Goal: Task Accomplishment & Management: Complete application form

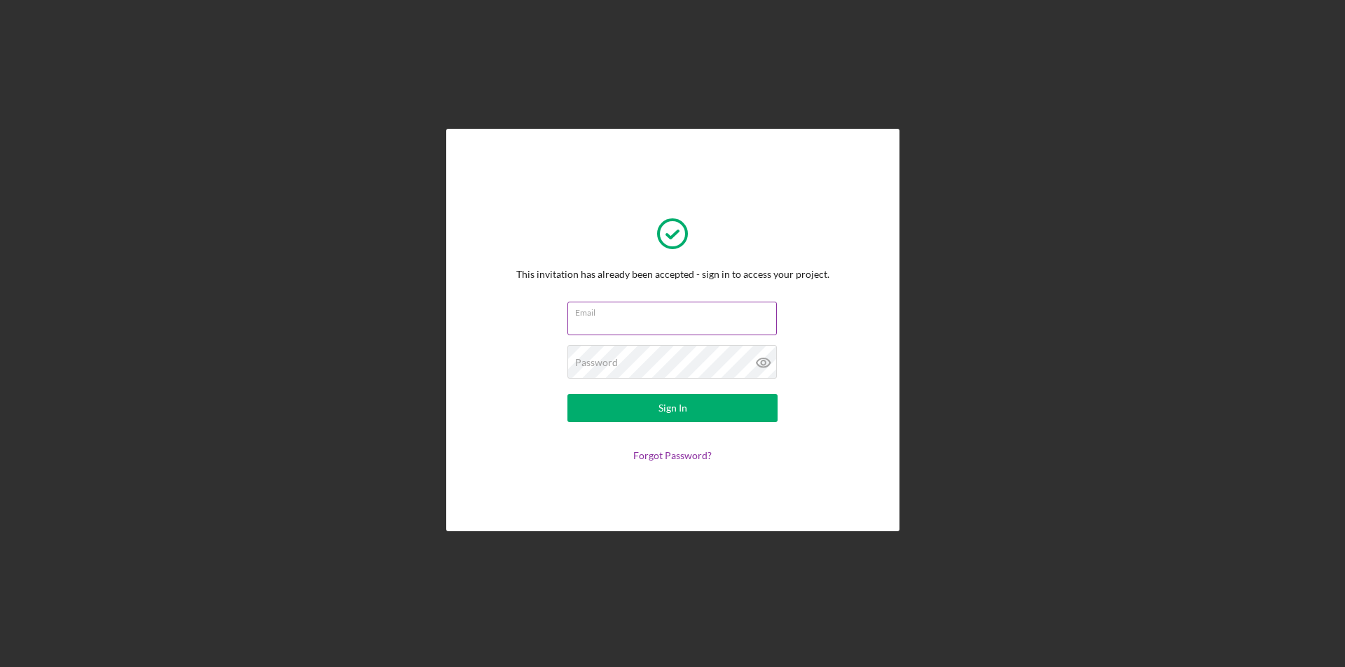
click at [662, 323] on input "Email" at bounding box center [671, 319] width 209 height 34
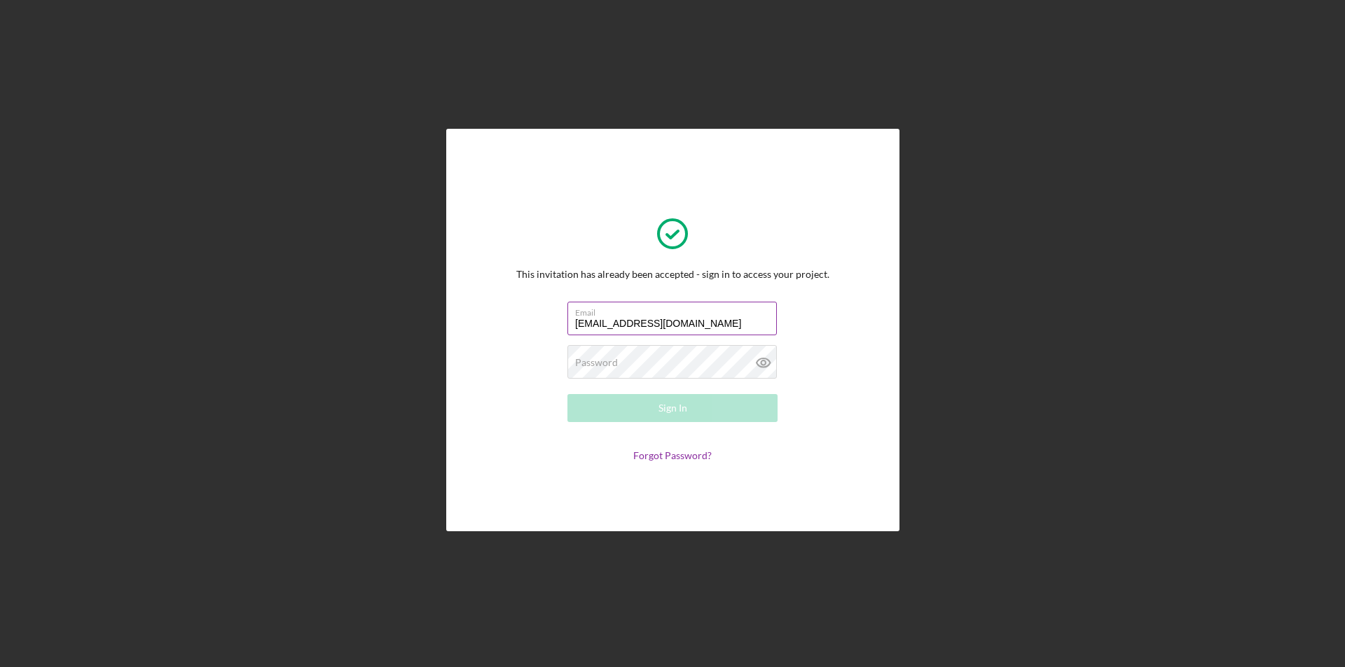
type input "wyldwesbar@gmail.com"
click at [567, 394] on button "Sign In" at bounding box center [672, 408] width 210 height 28
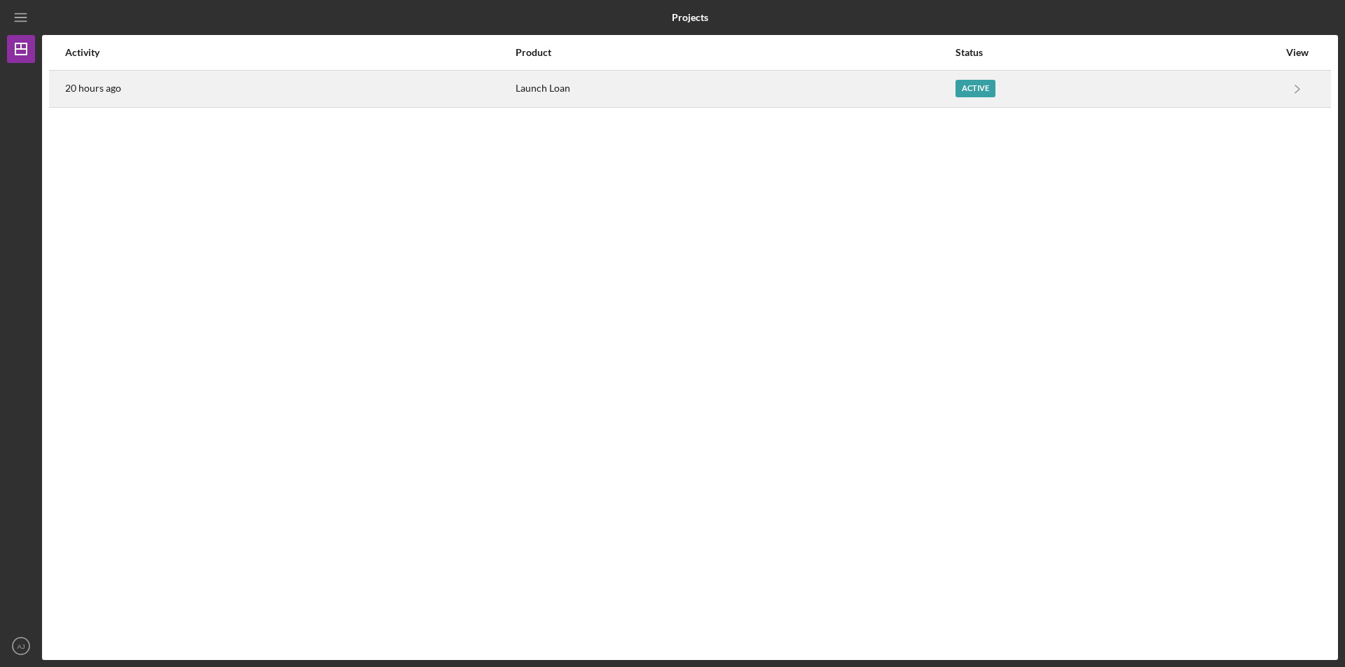
click at [768, 90] on div "Launch Loan" at bounding box center [734, 88] width 438 height 35
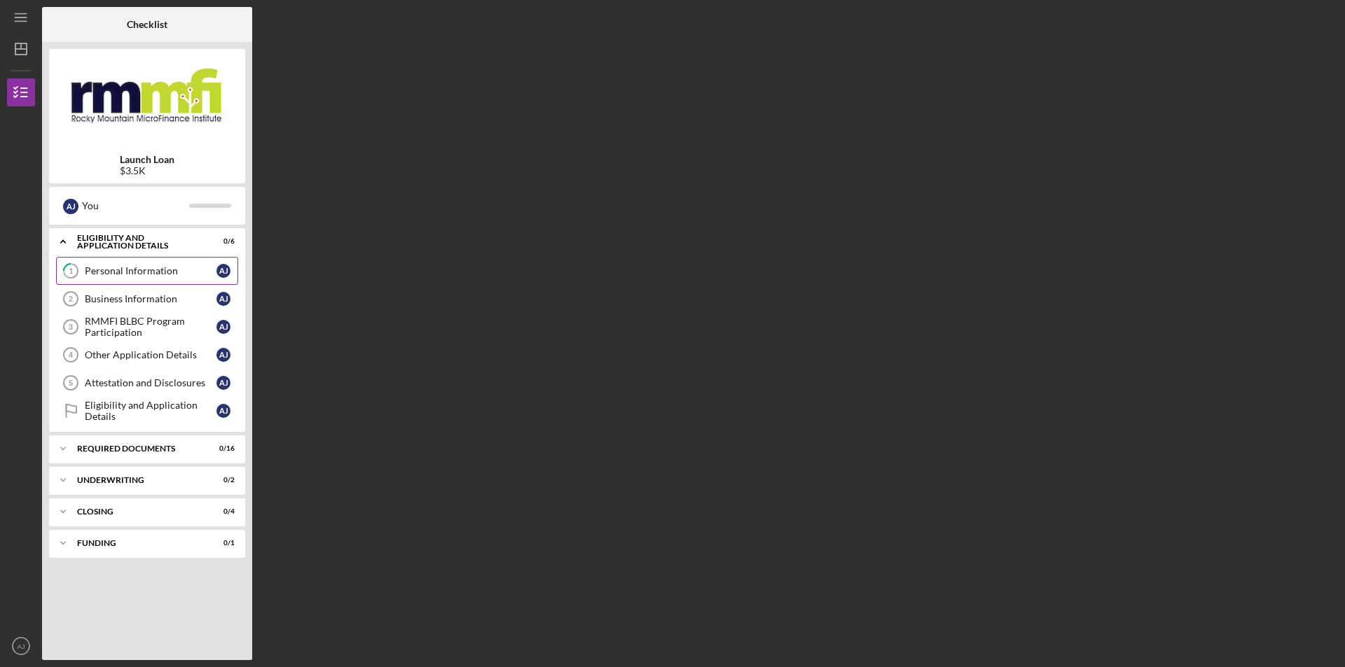
click at [172, 276] on div "Personal Information" at bounding box center [151, 270] width 132 height 11
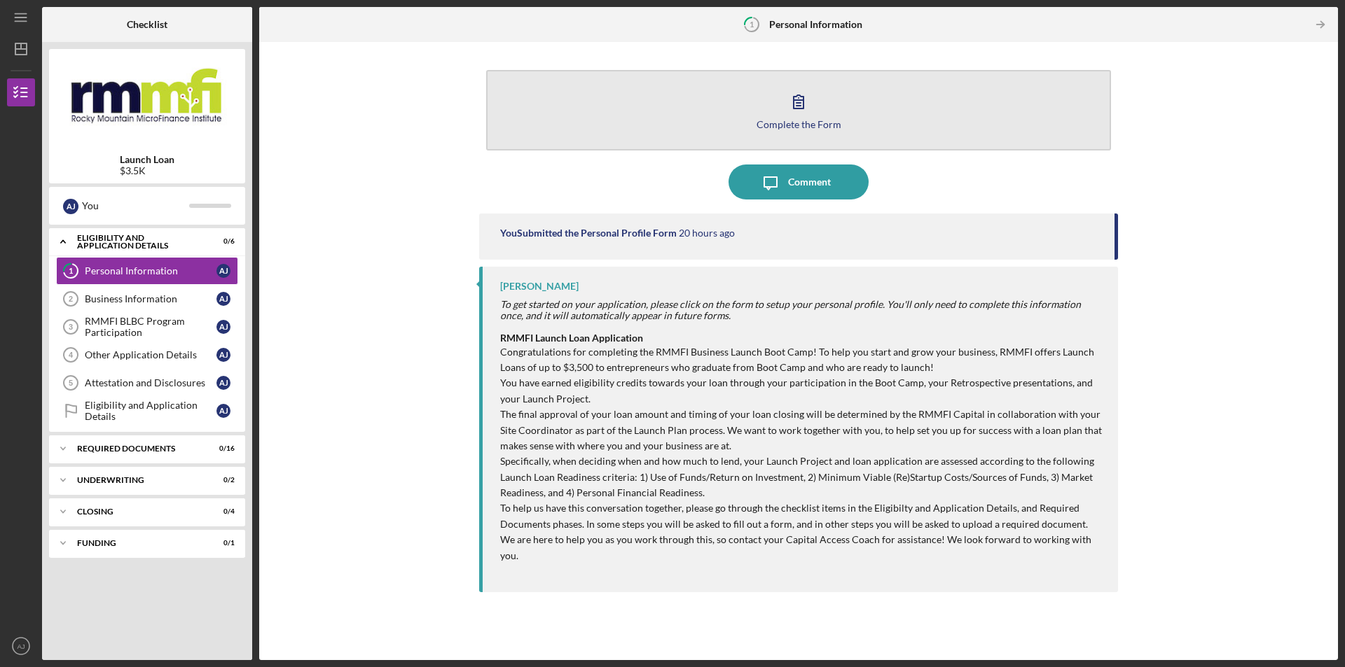
click at [798, 106] on icon "button" at bounding box center [799, 101] width 10 height 13
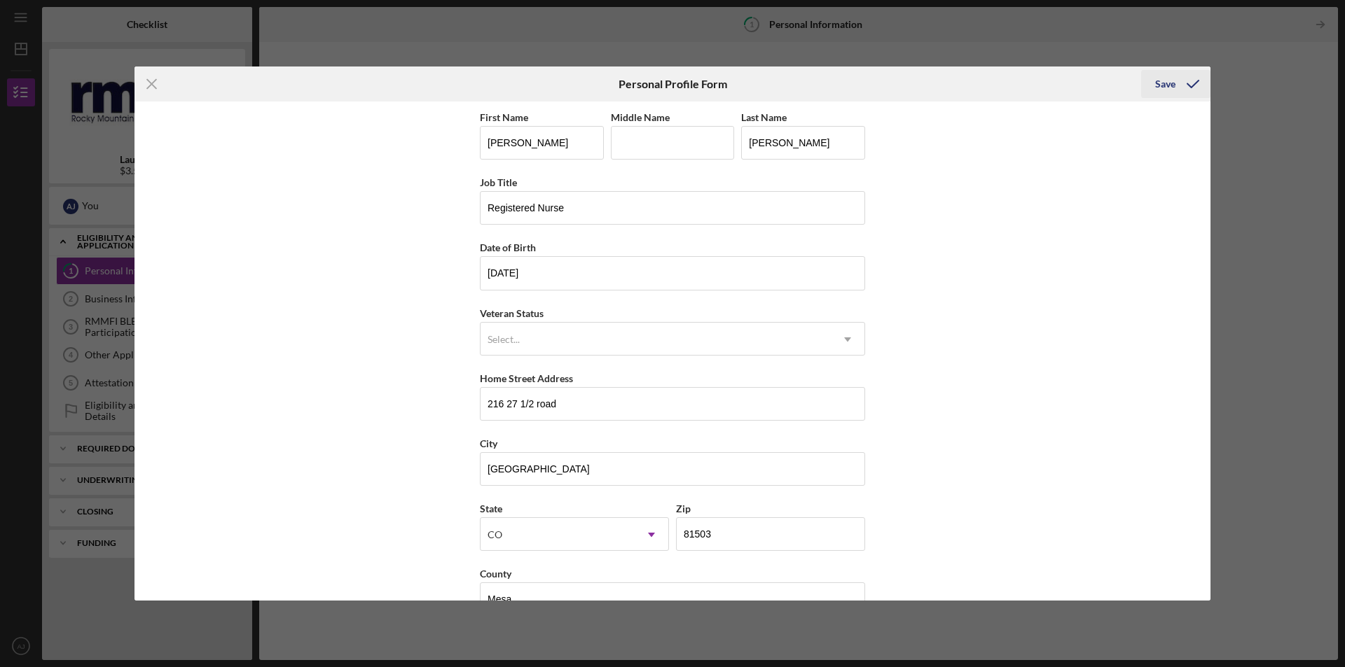
click at [1169, 87] on div "Save" at bounding box center [1165, 84] width 20 height 28
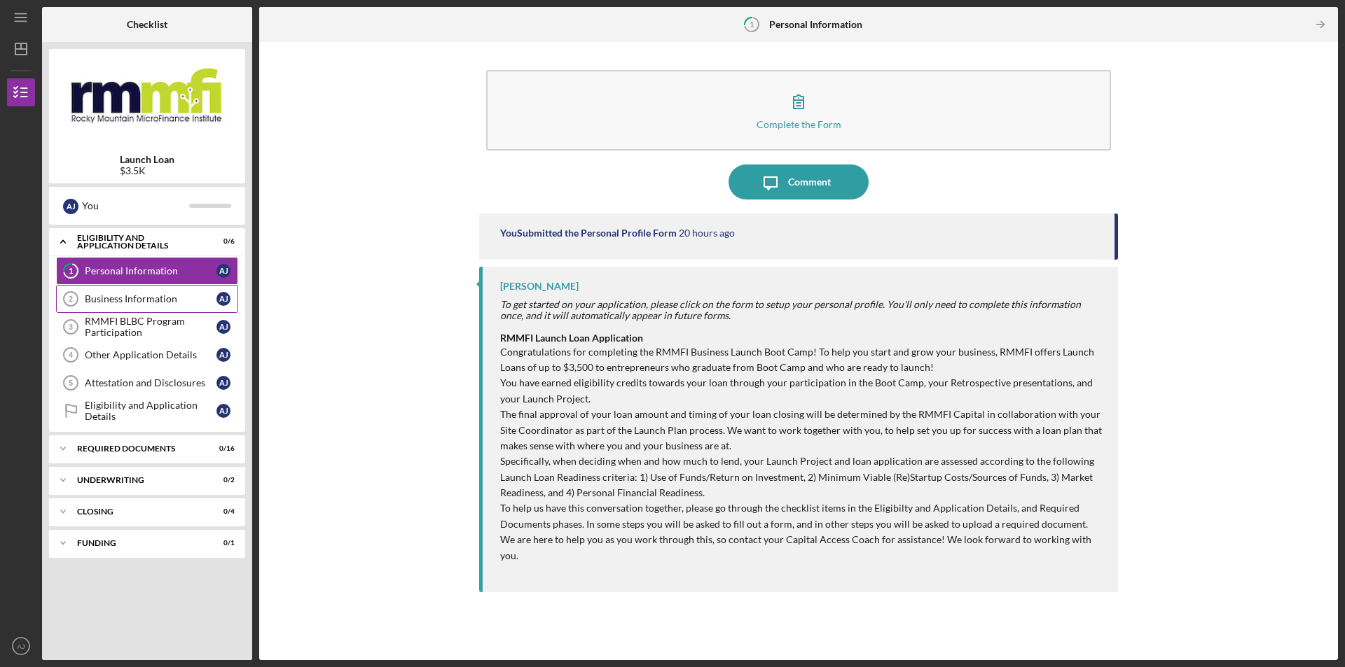
click at [161, 301] on div "Business Information" at bounding box center [151, 298] width 132 height 11
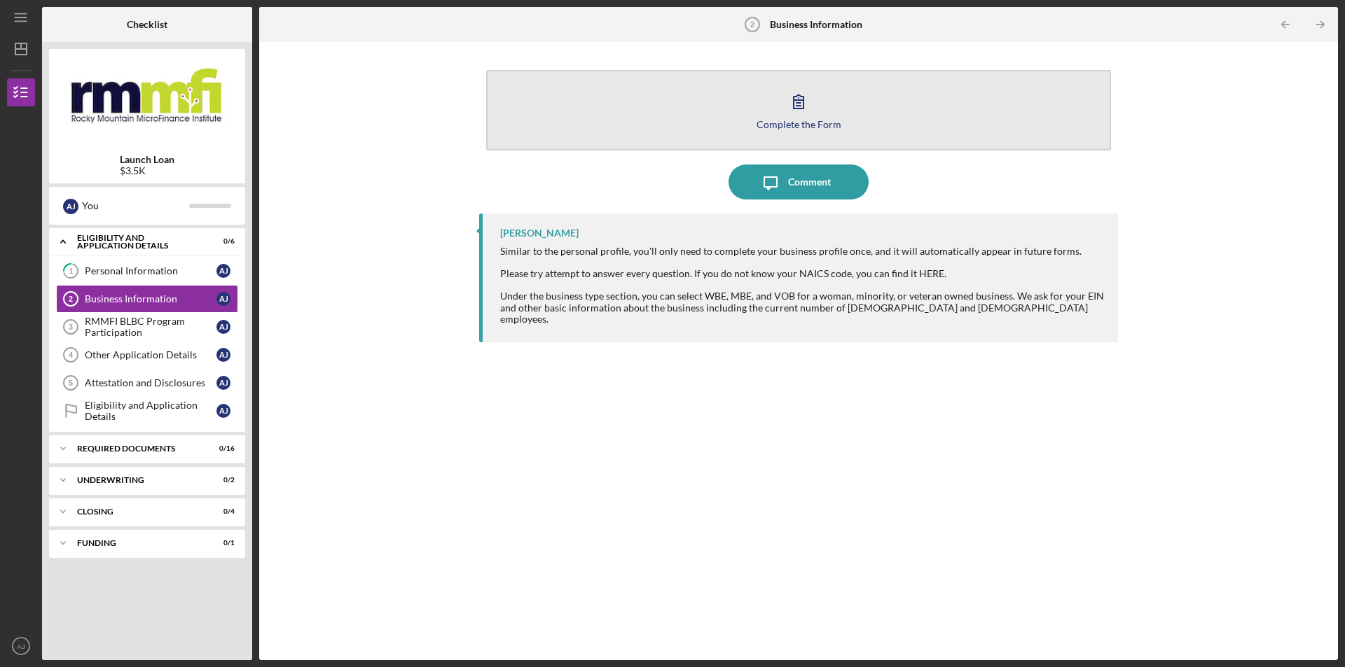
click at [806, 115] on icon "button" at bounding box center [798, 101] width 35 height 35
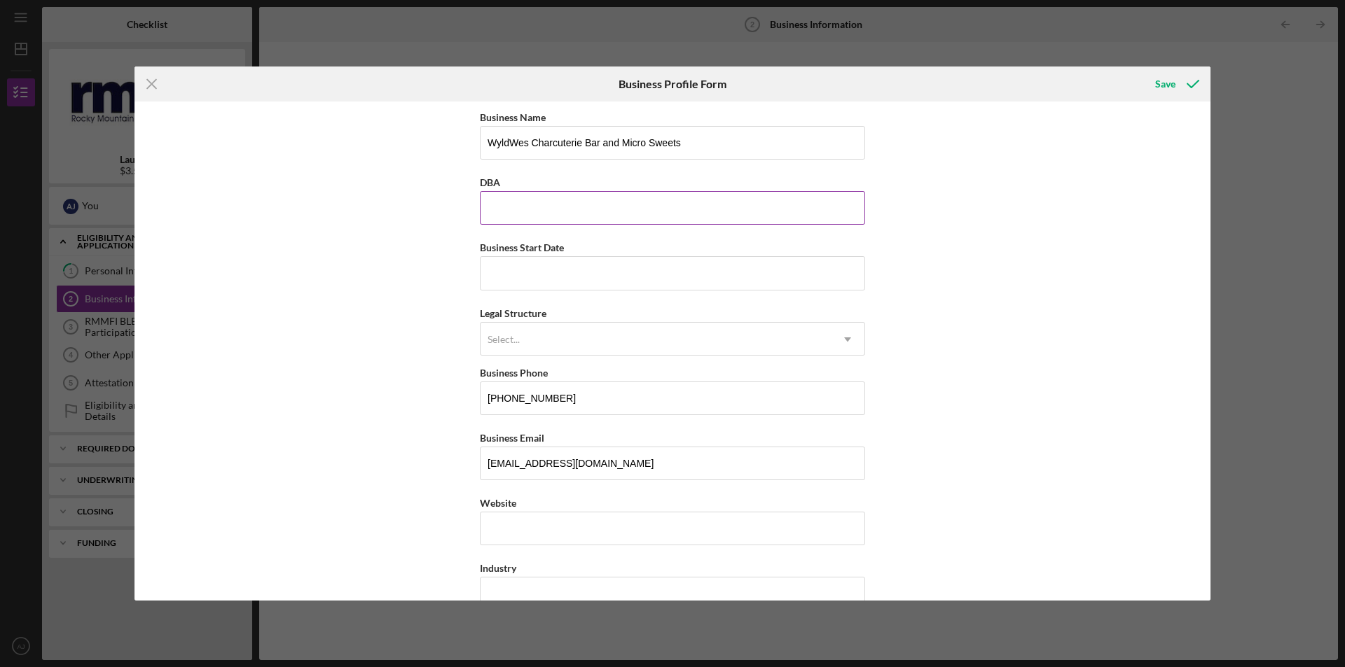
click at [606, 212] on input "DBA" at bounding box center [672, 208] width 385 height 34
click at [604, 340] on div "Select..." at bounding box center [655, 340] width 350 height 32
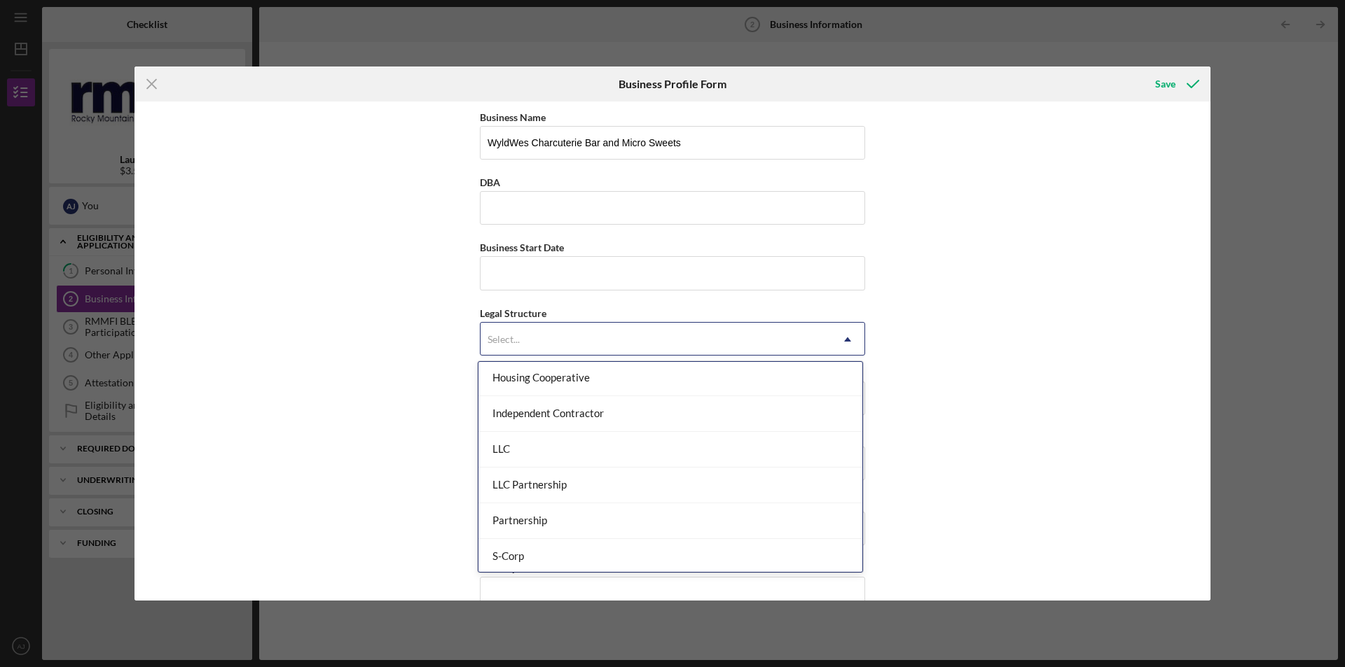
scroll to position [210, 0]
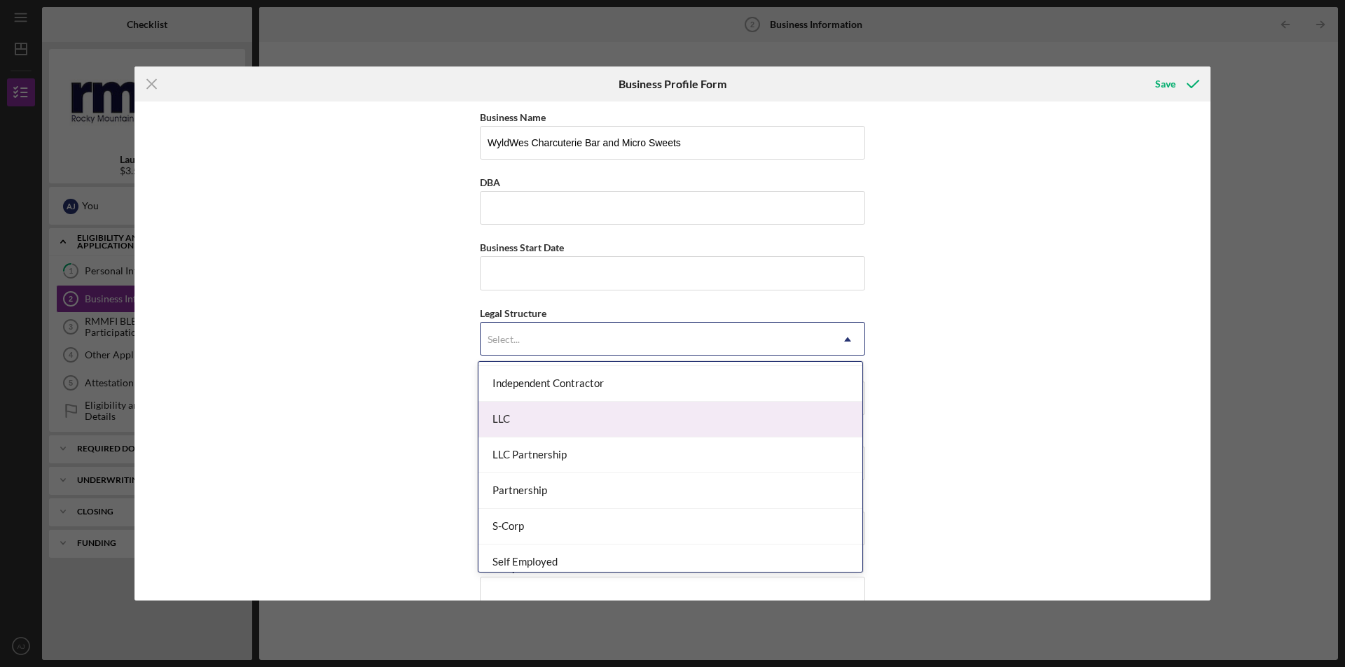
click at [614, 421] on div "LLC" at bounding box center [670, 420] width 384 height 36
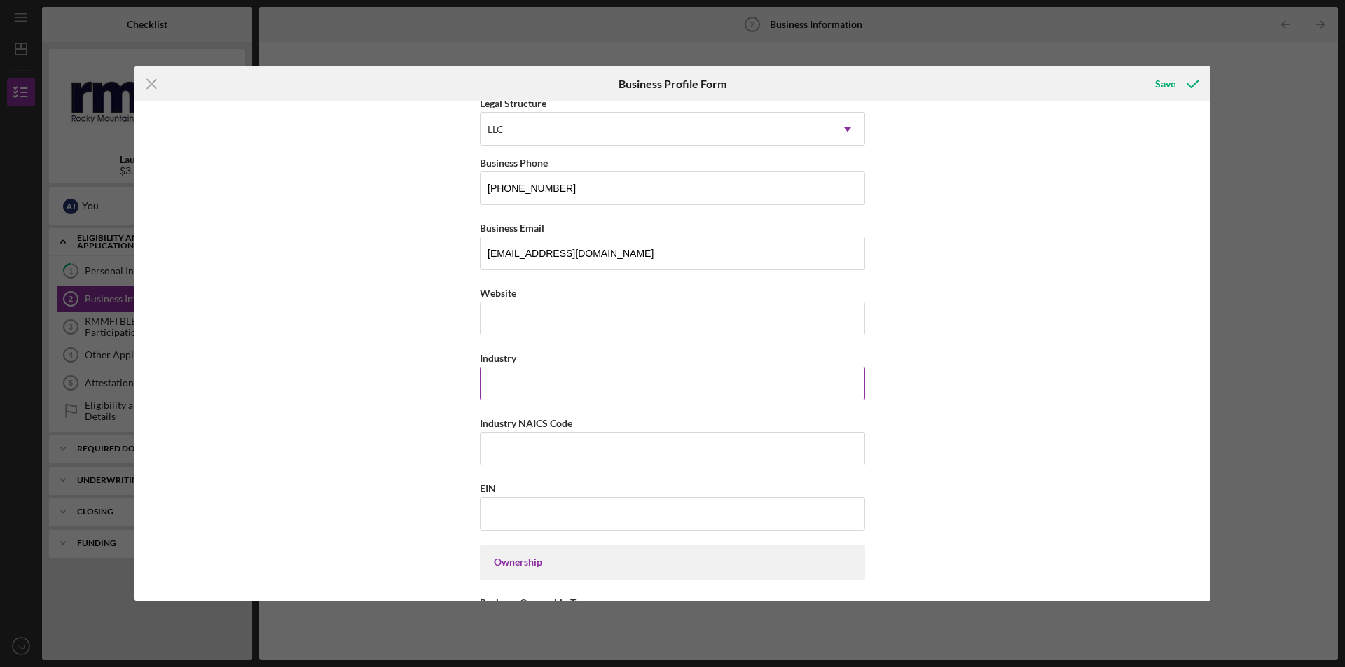
click at [628, 387] on input "Industry" at bounding box center [672, 384] width 385 height 34
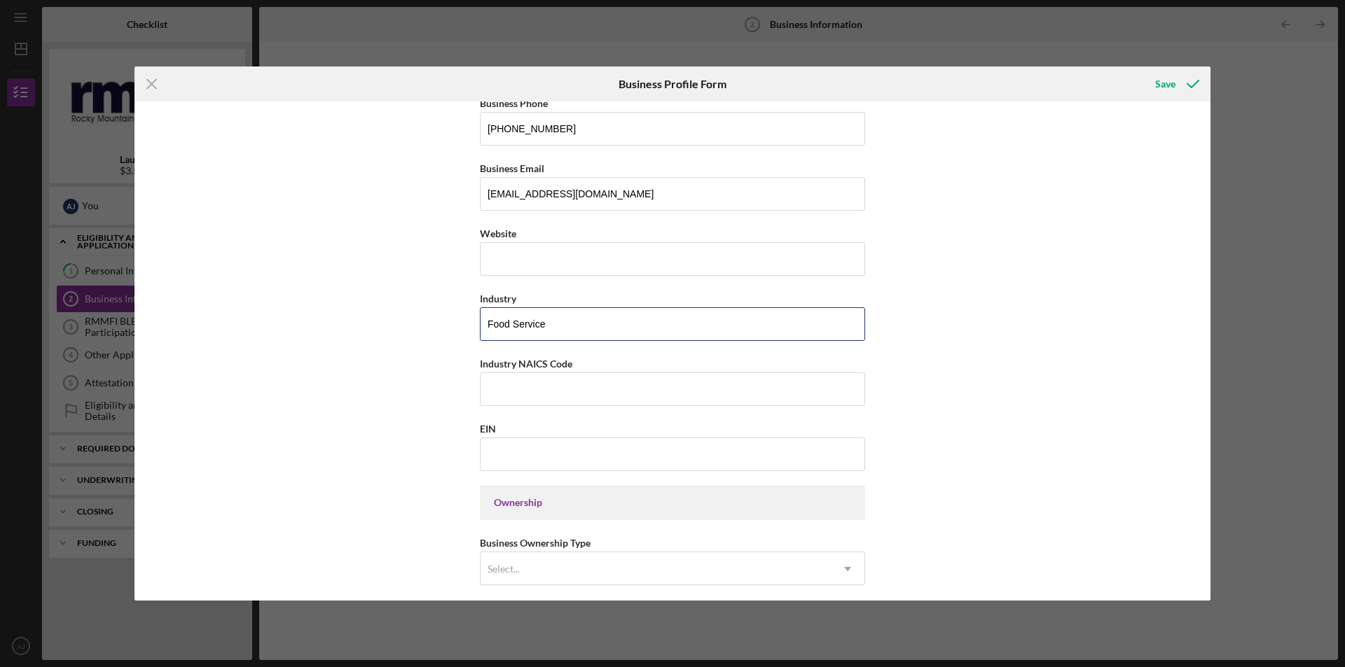
scroll to position [350, 0]
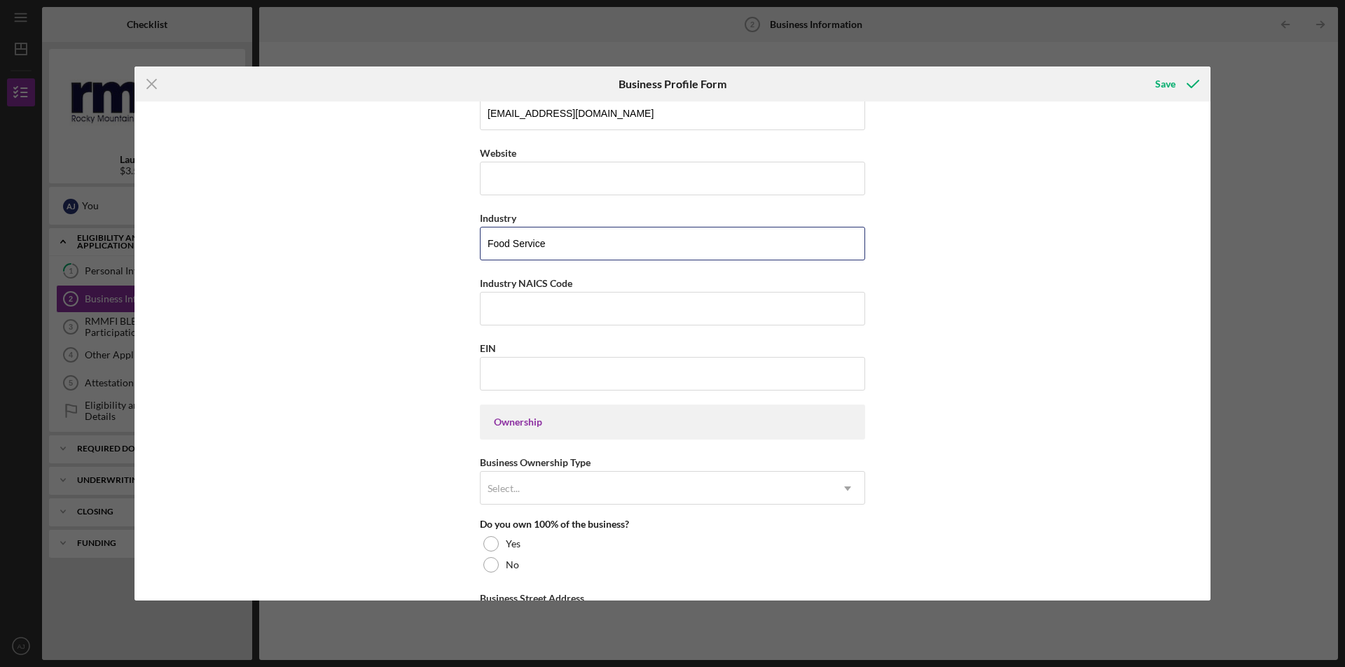
type input "Food Service"
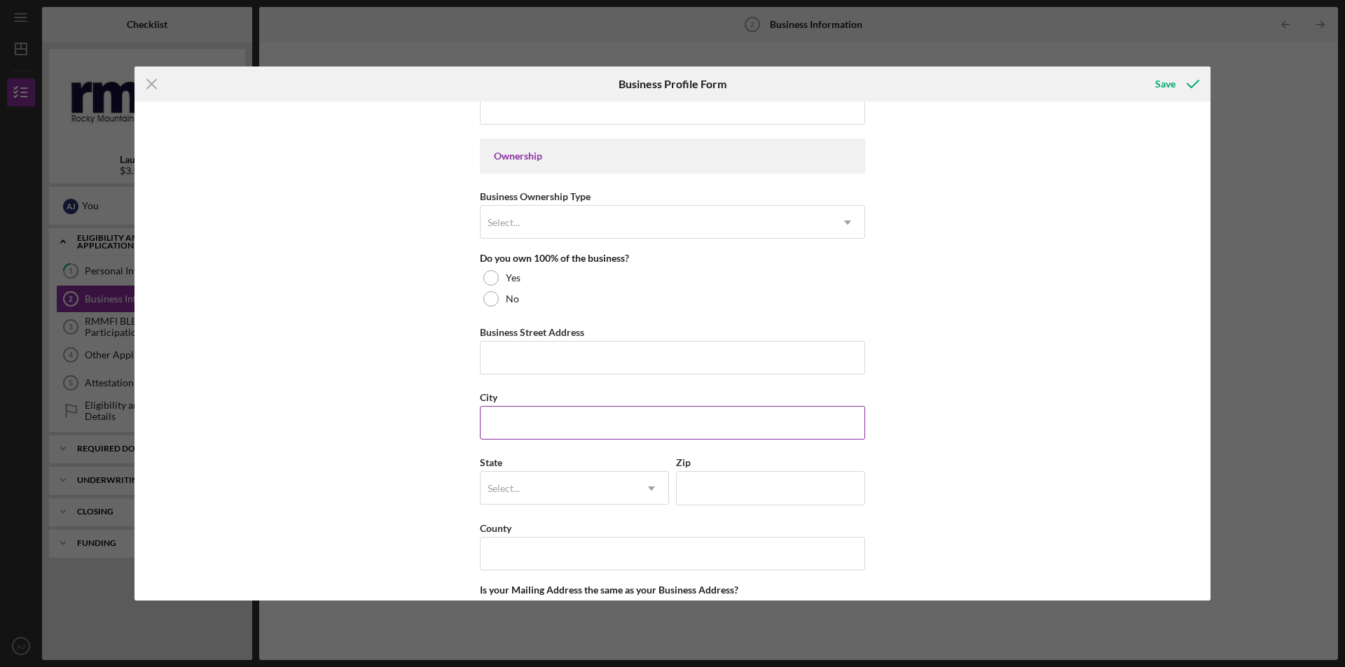
scroll to position [630, 0]
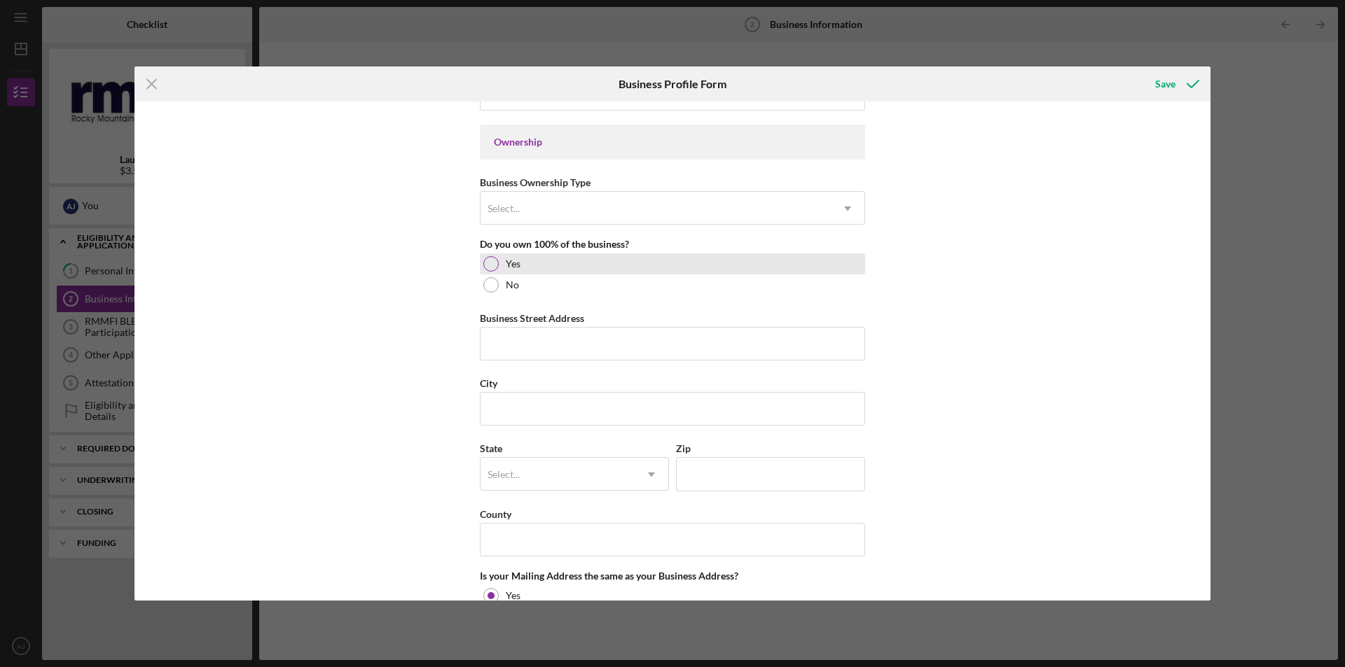
click at [543, 266] on div "Yes" at bounding box center [672, 264] width 385 height 21
drag, startPoint x: 561, startPoint y: 340, endPoint x: 587, endPoint y: 355, distance: 30.1
click at [561, 340] on input "Business Street Address" at bounding box center [672, 344] width 385 height 34
type input "216 27 1/2 road"
click at [590, 410] on input "City" at bounding box center [672, 409] width 385 height 34
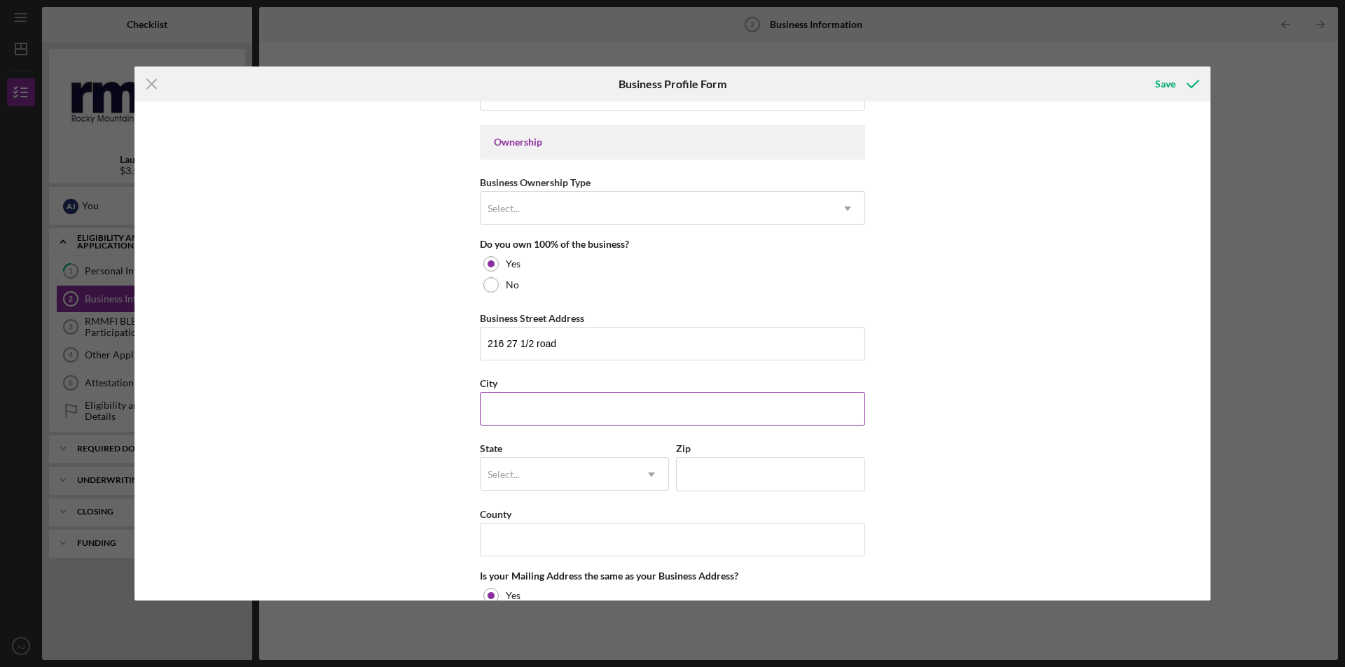
type input "Grand junction"
click at [586, 476] on div "Select..." at bounding box center [557, 475] width 154 height 32
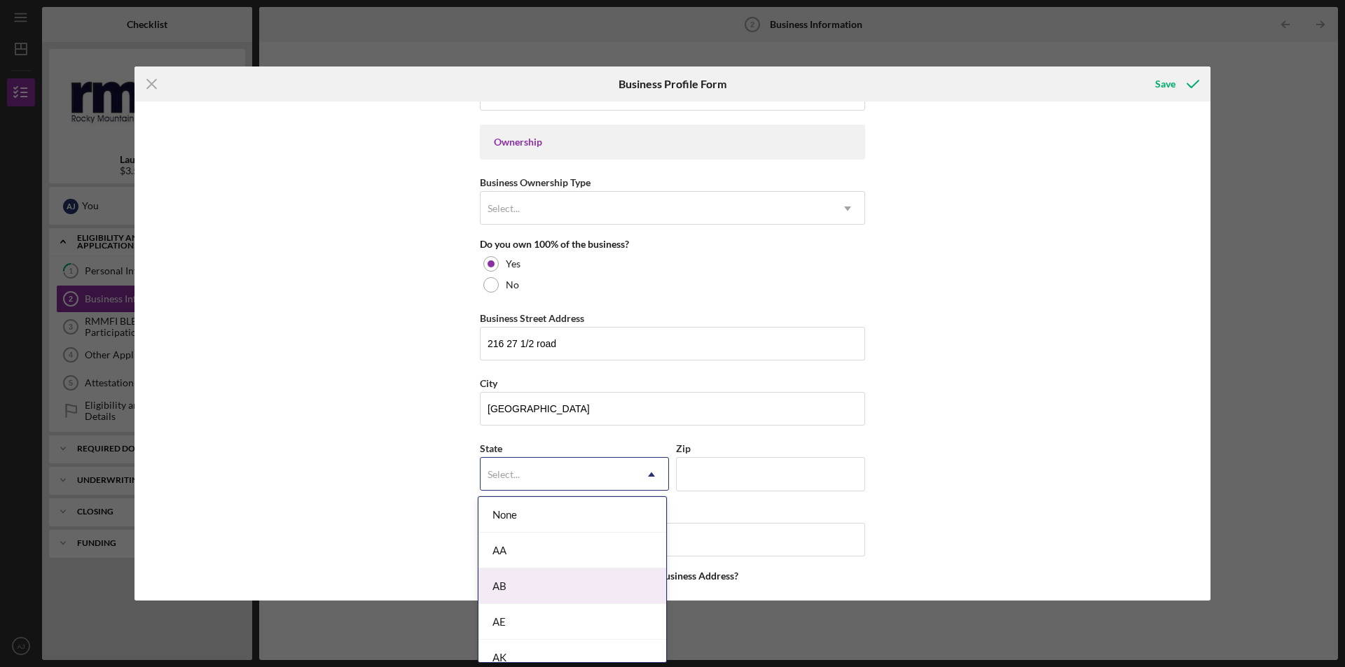
scroll to position [350, 0]
click at [576, 589] on div "CO" at bounding box center [572, 594] width 188 height 36
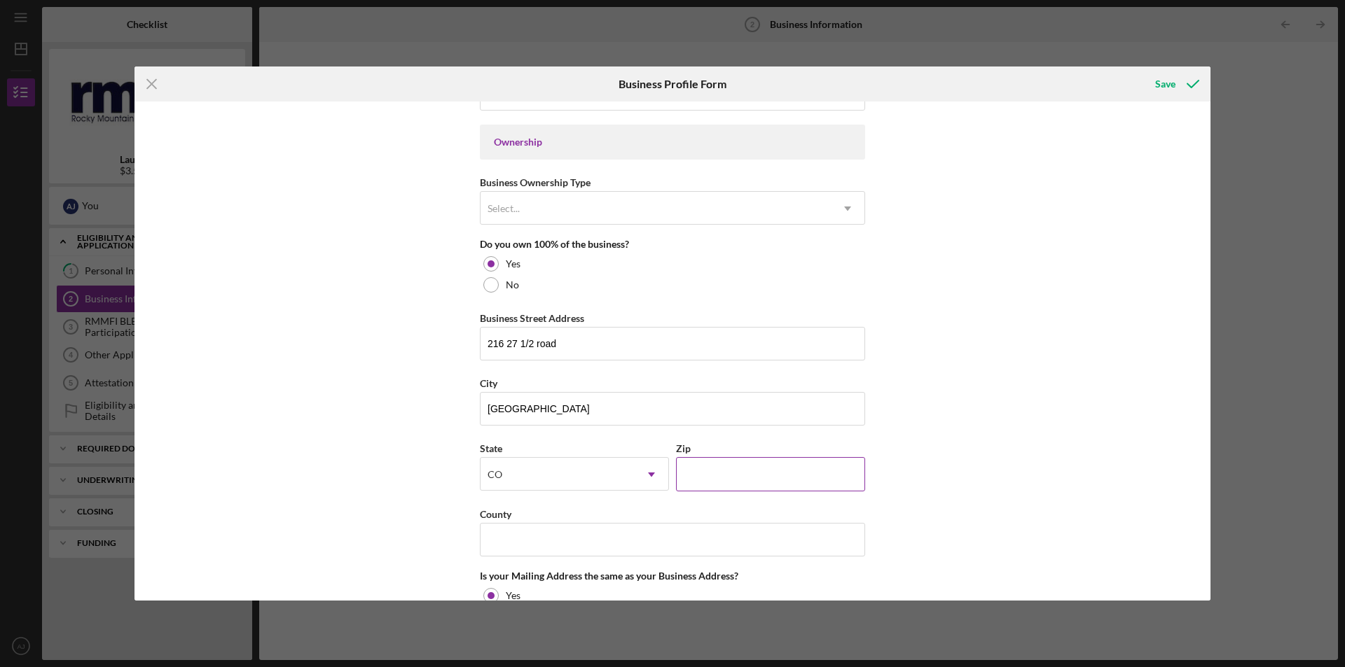
click at [726, 469] on input "Zip" at bounding box center [770, 474] width 189 height 34
type input "81503"
click at [676, 553] on input "County" at bounding box center [672, 540] width 385 height 34
type input "Mesa"
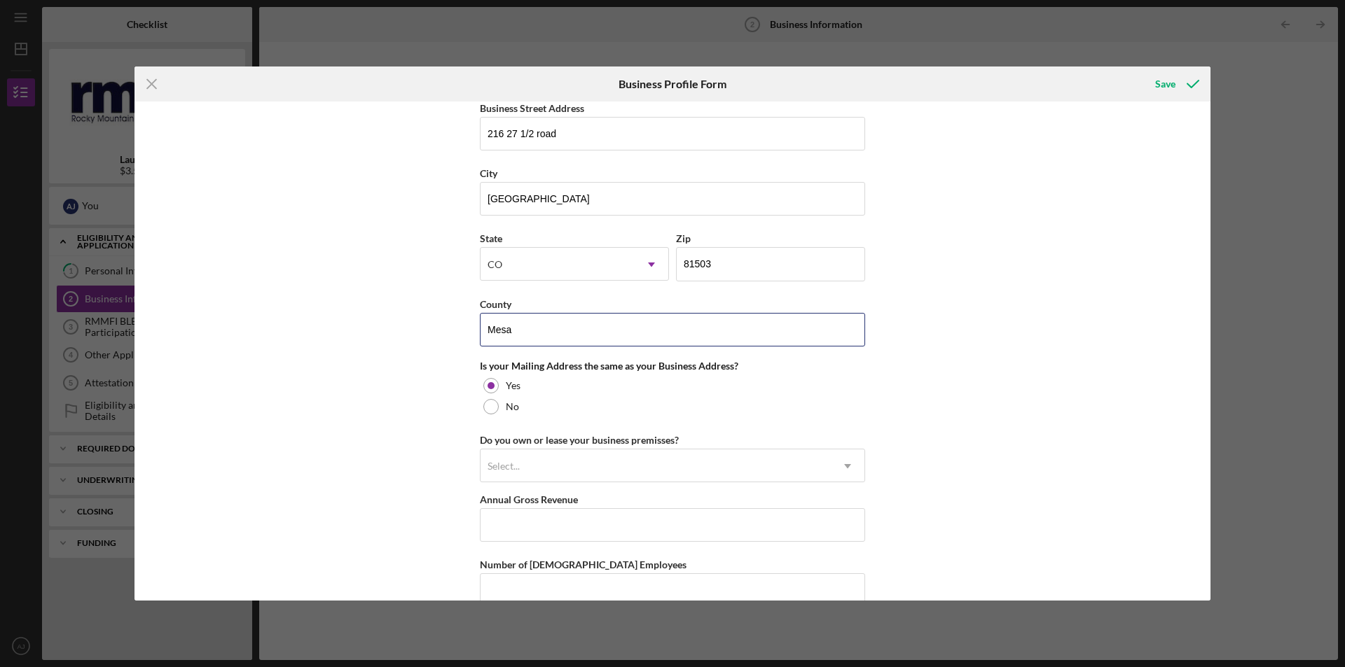
scroll to position [933, 0]
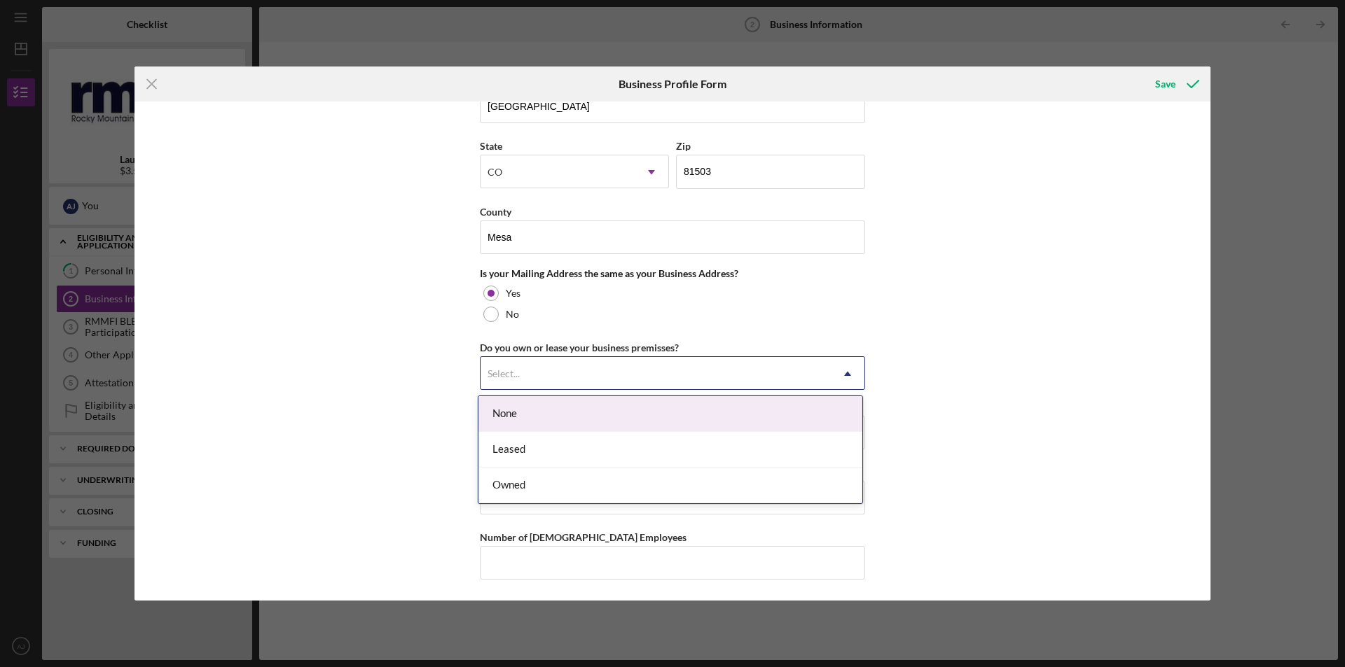
click at [615, 375] on div "Select..." at bounding box center [655, 374] width 350 height 32
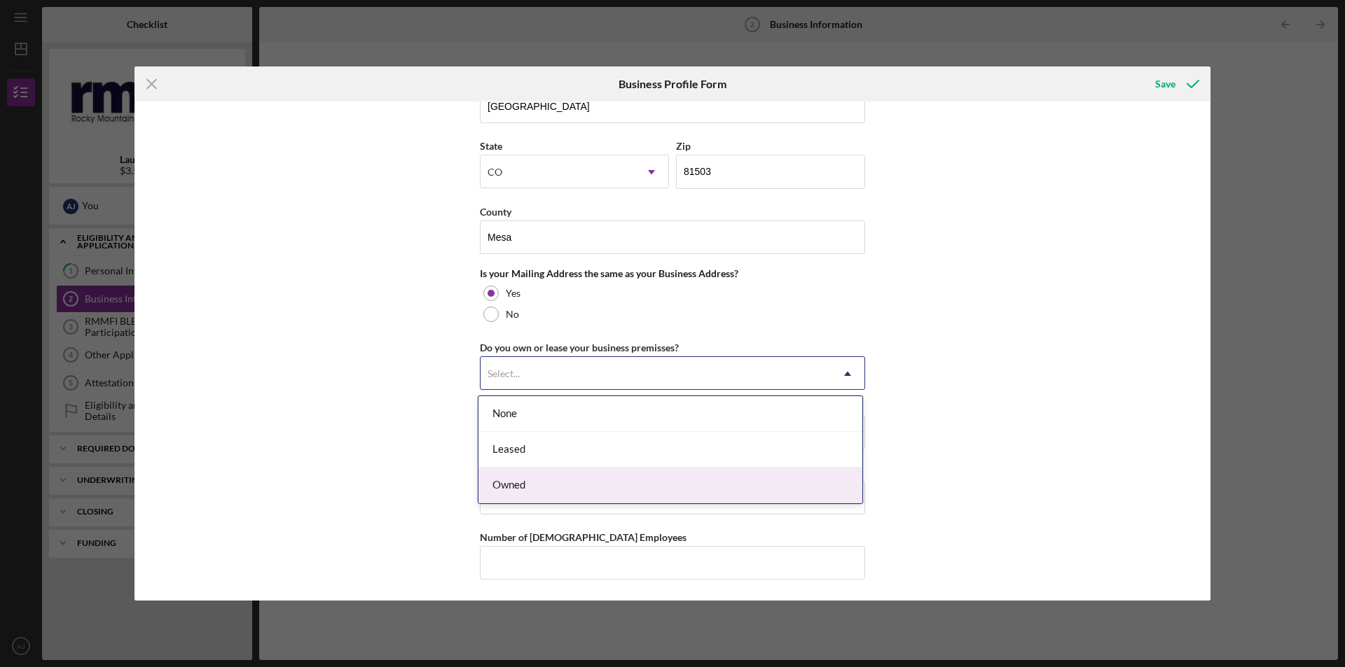
click at [598, 486] on div "Owned" at bounding box center [670, 486] width 384 height 36
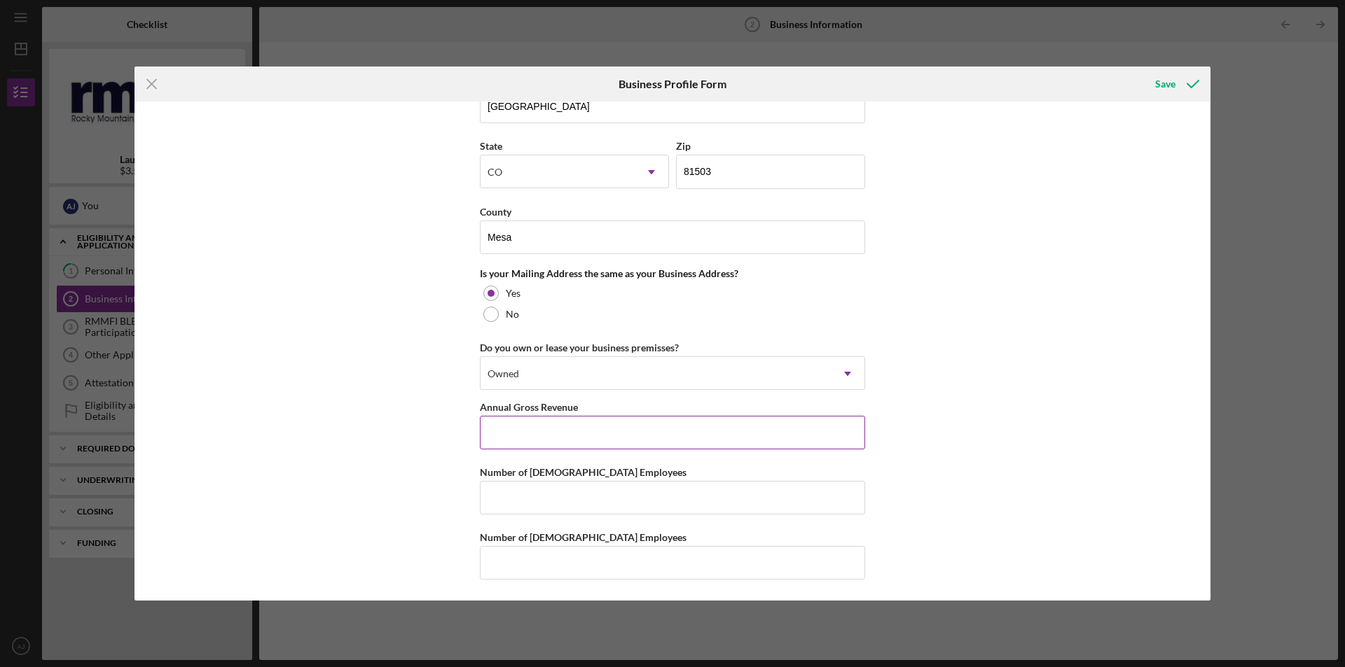
click at [618, 436] on input "Annual Gross Revenue" at bounding box center [672, 433] width 385 height 34
click at [607, 495] on input "Number of Full-Time Employees" at bounding box center [672, 498] width 385 height 34
click at [1175, 81] on icon "submit" at bounding box center [1192, 84] width 35 height 35
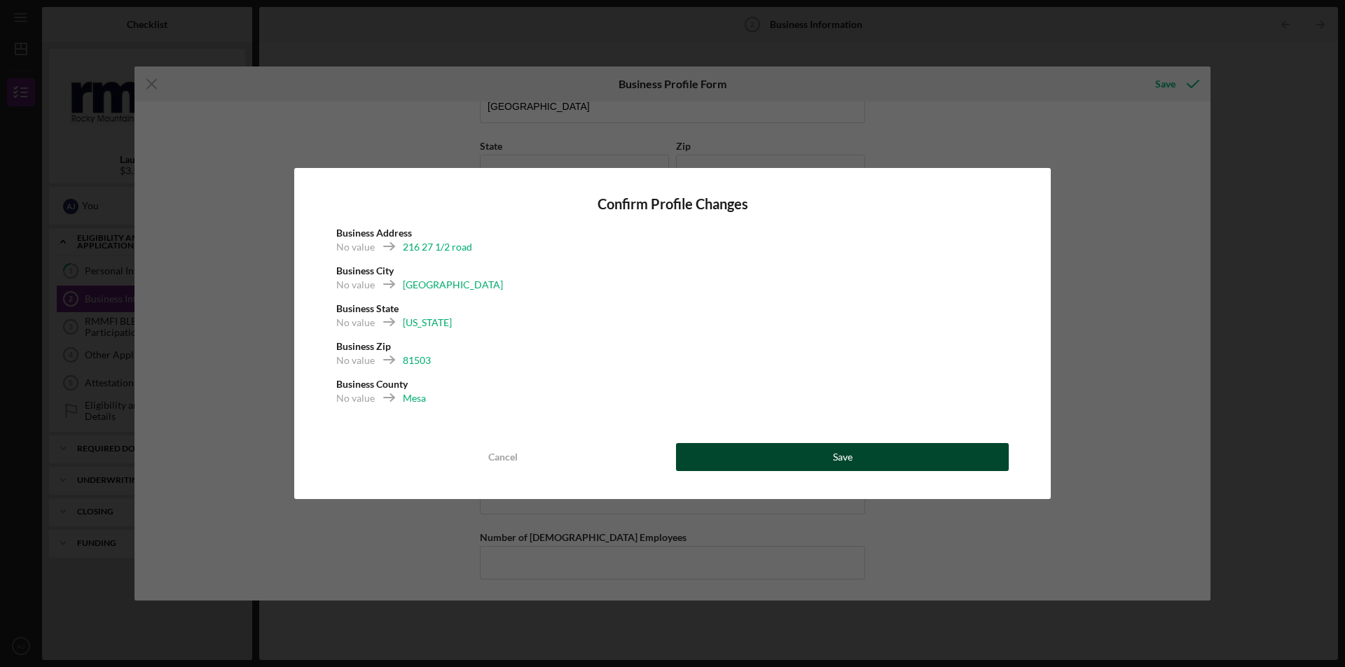
click at [816, 452] on button "Save" at bounding box center [842, 457] width 333 height 28
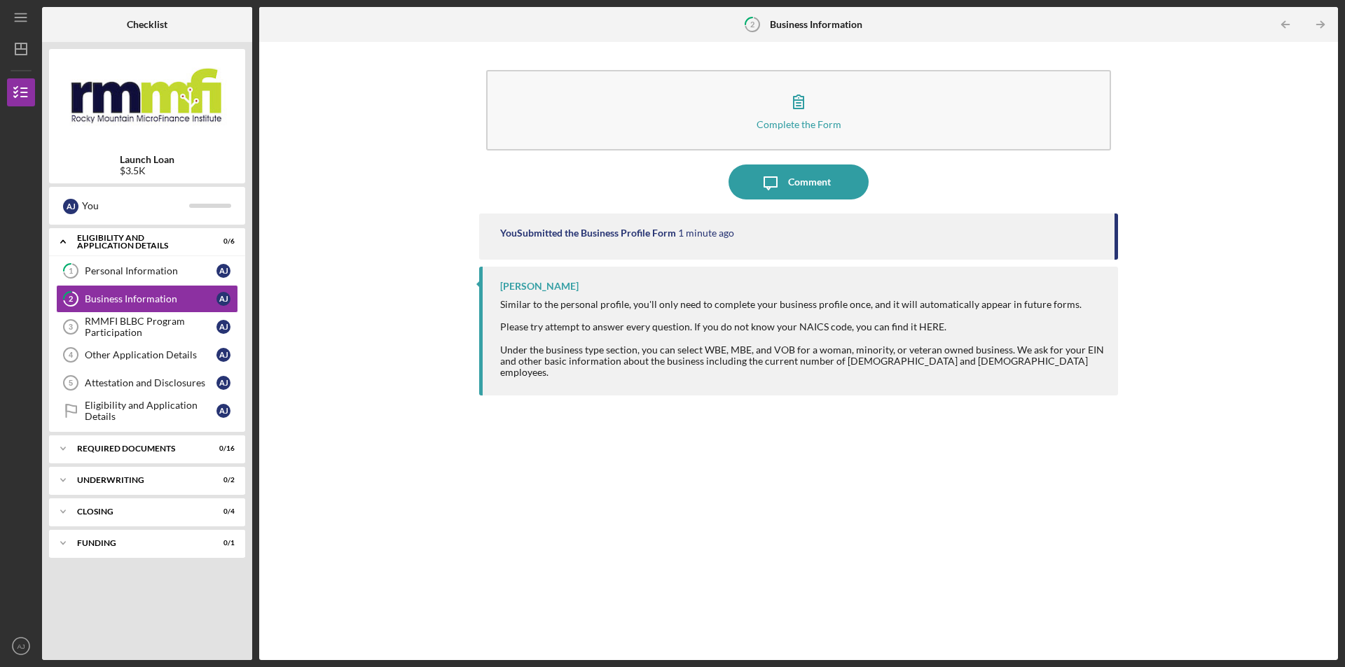
click at [929, 327] on div "Similar to the personal profile, you'll only need to complete your business pro…" at bounding box center [802, 338] width 604 height 79
click at [794, 297] on div "Patrick Efferson Similar to the personal profile, you'll only need to complete …" at bounding box center [798, 331] width 639 height 129
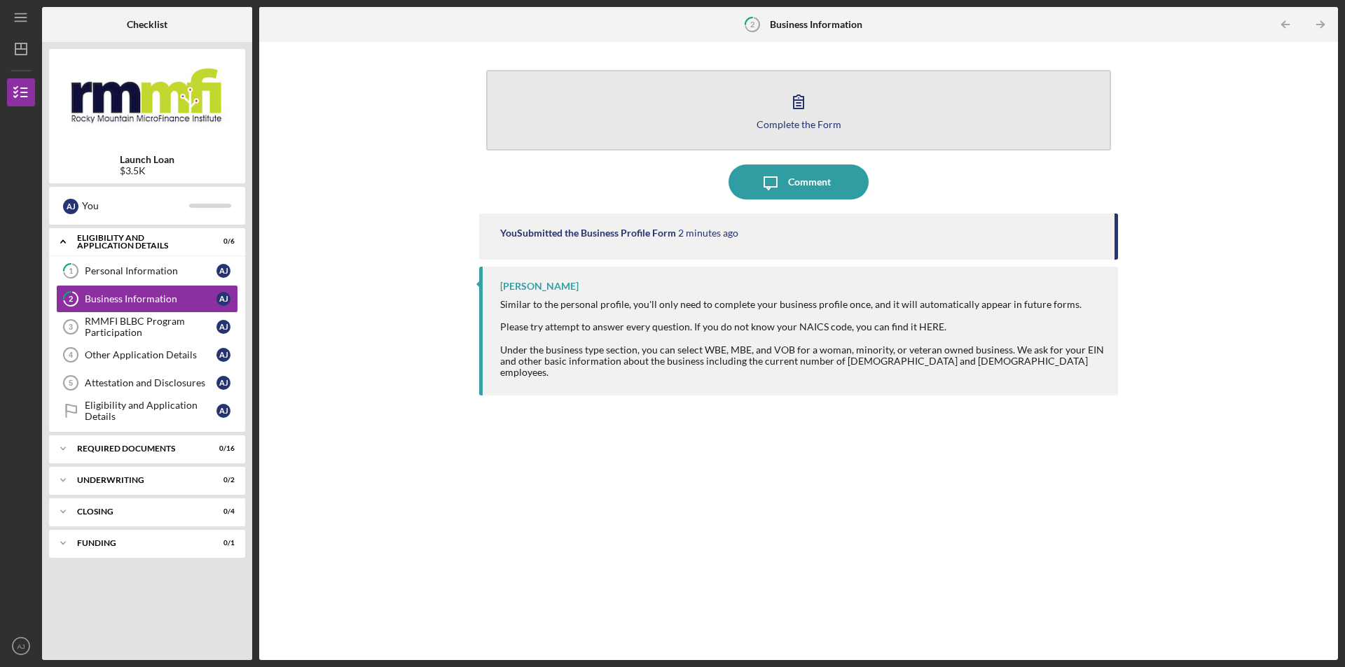
click at [799, 114] on icon "button" at bounding box center [798, 101] width 35 height 35
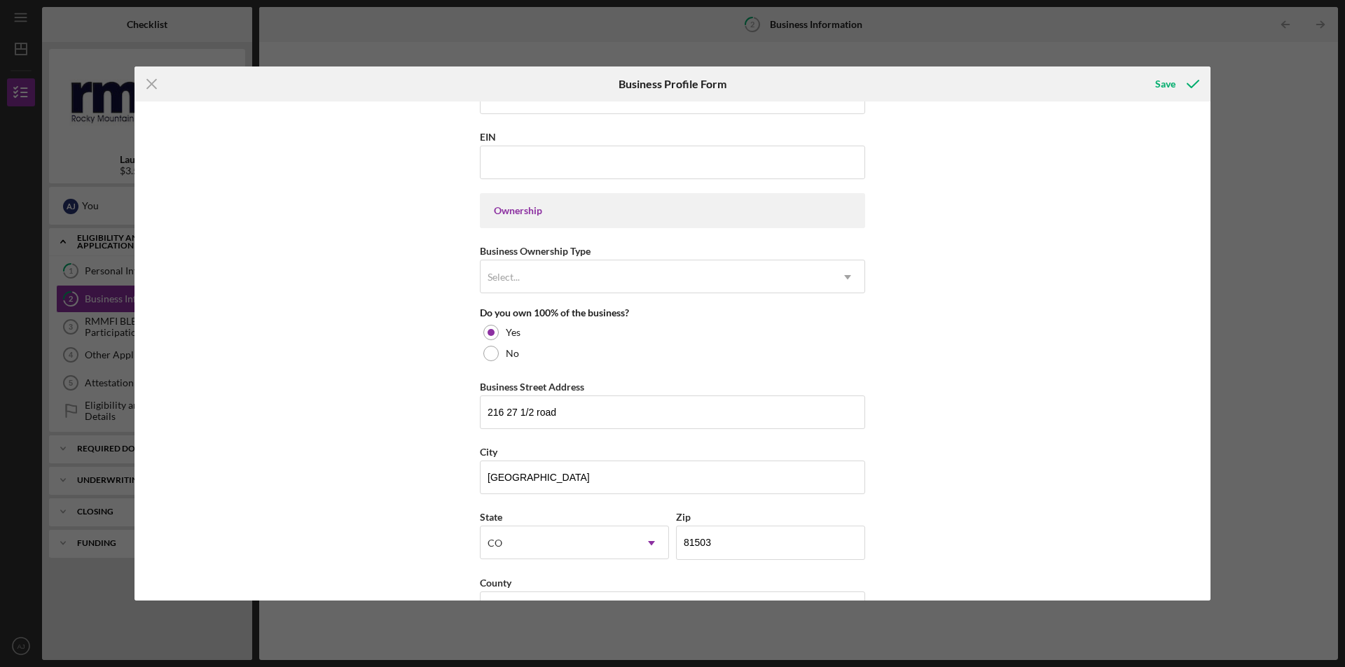
scroll to position [630, 0]
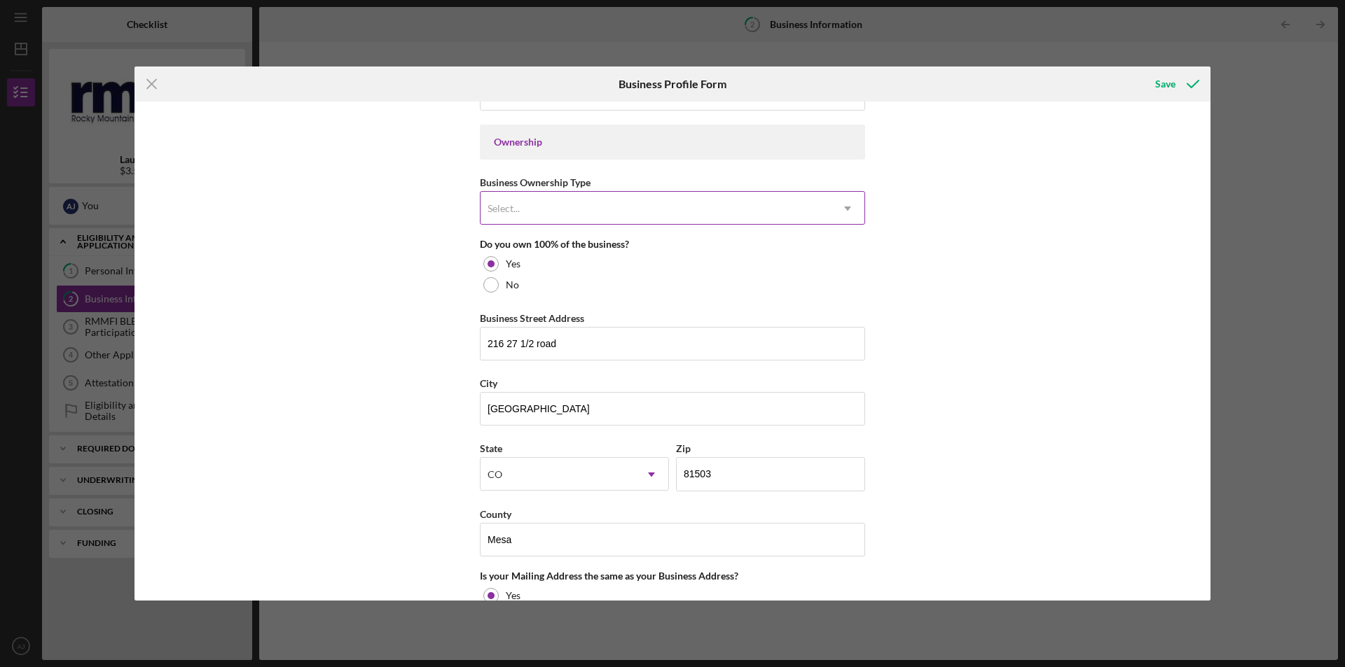
click at [745, 209] on div "Select..." at bounding box center [655, 209] width 350 height 32
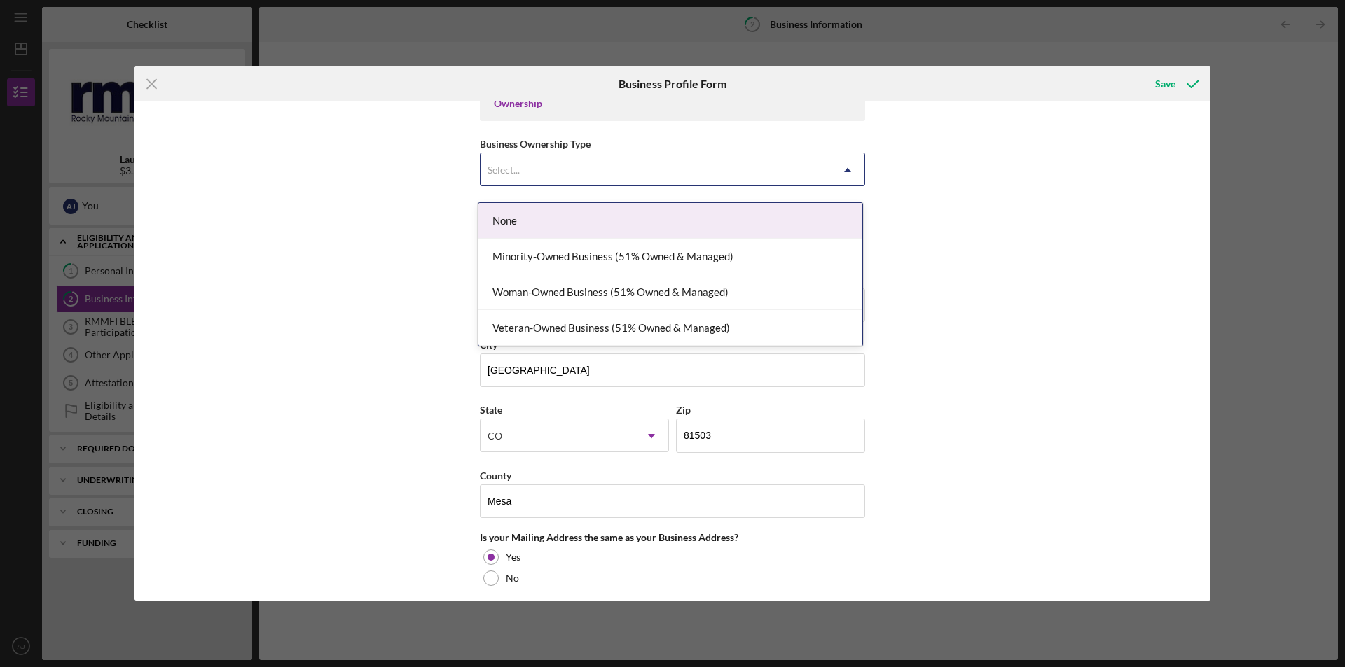
scroll to position [700, 0]
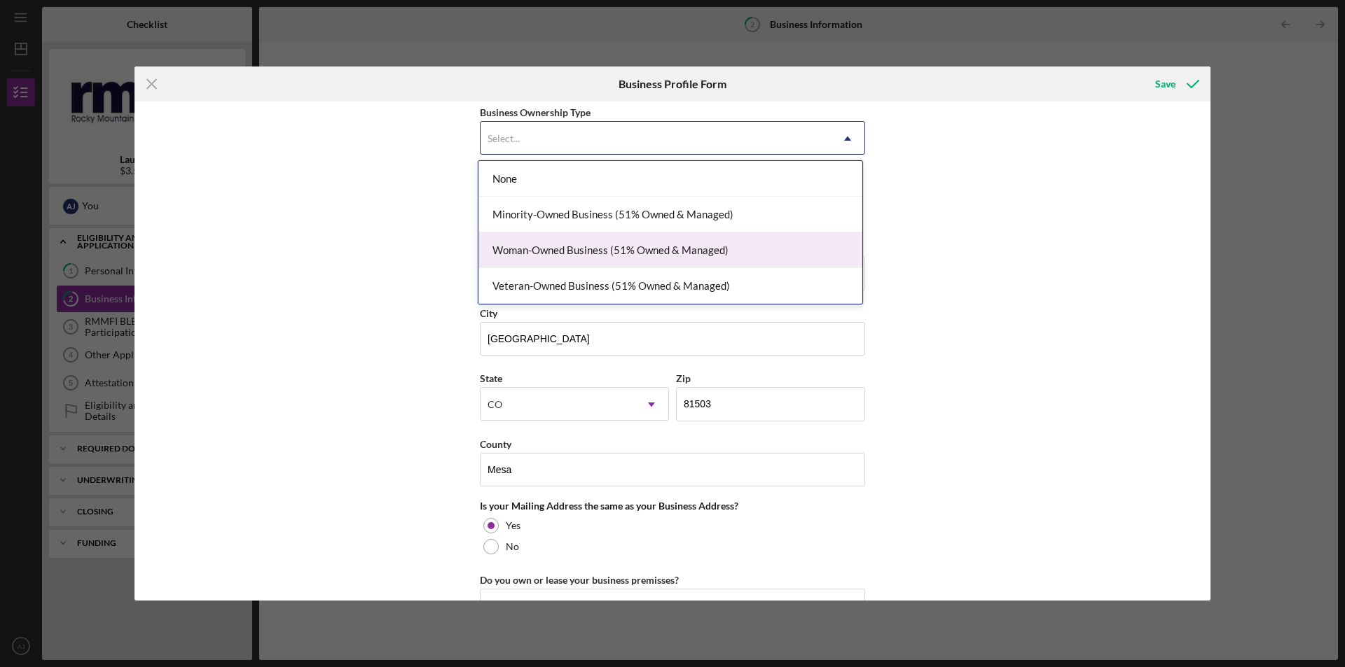
click at [738, 250] on div "Woman-Owned Business (51% Owned & Managed)" at bounding box center [670, 251] width 384 height 36
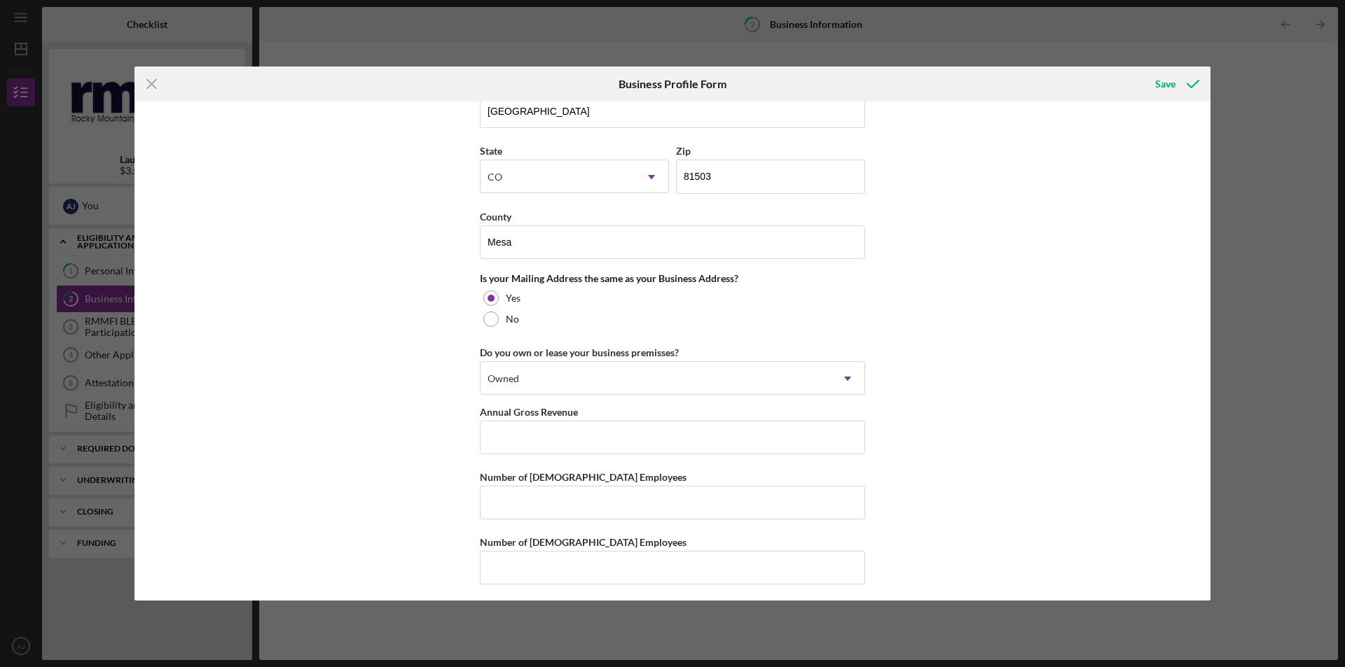
scroll to position [933, 0]
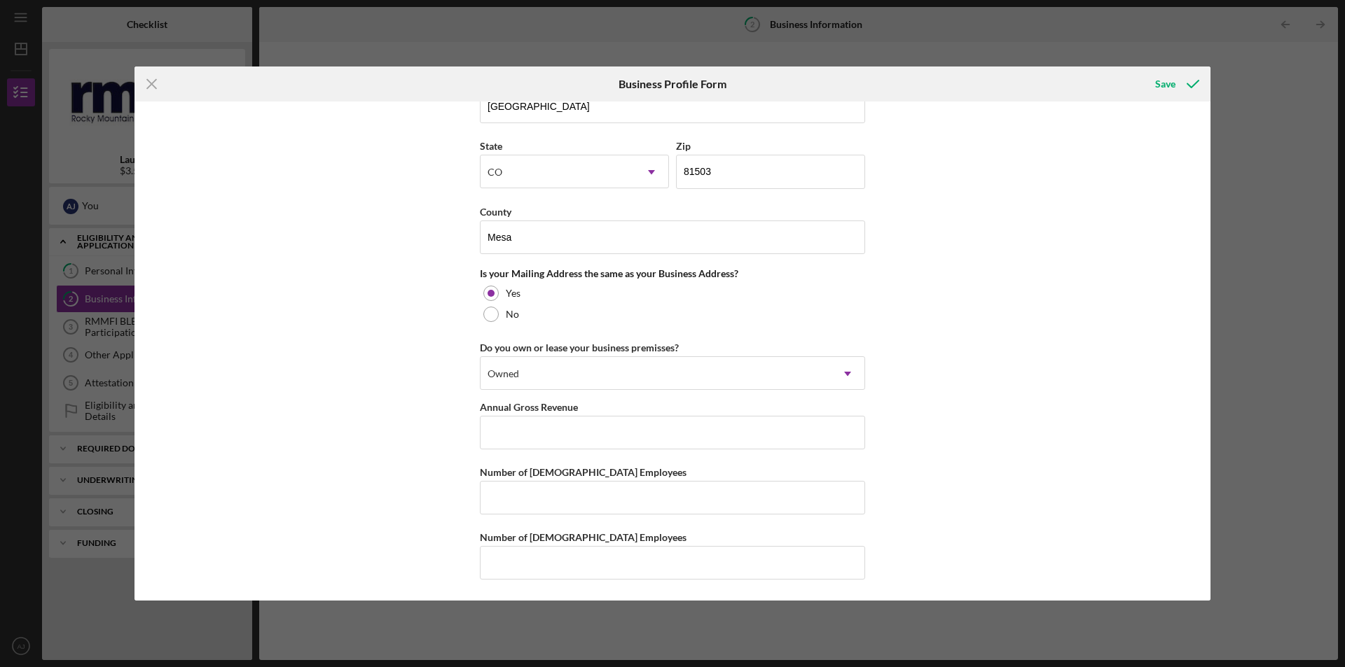
click at [952, 373] on div "Business Name WyldWes Charcuterie Bar and Micro Sweets DBA Business Start Date …" at bounding box center [672, 351] width 1076 height 499
click at [1170, 92] on div "Save" at bounding box center [1165, 84] width 20 height 28
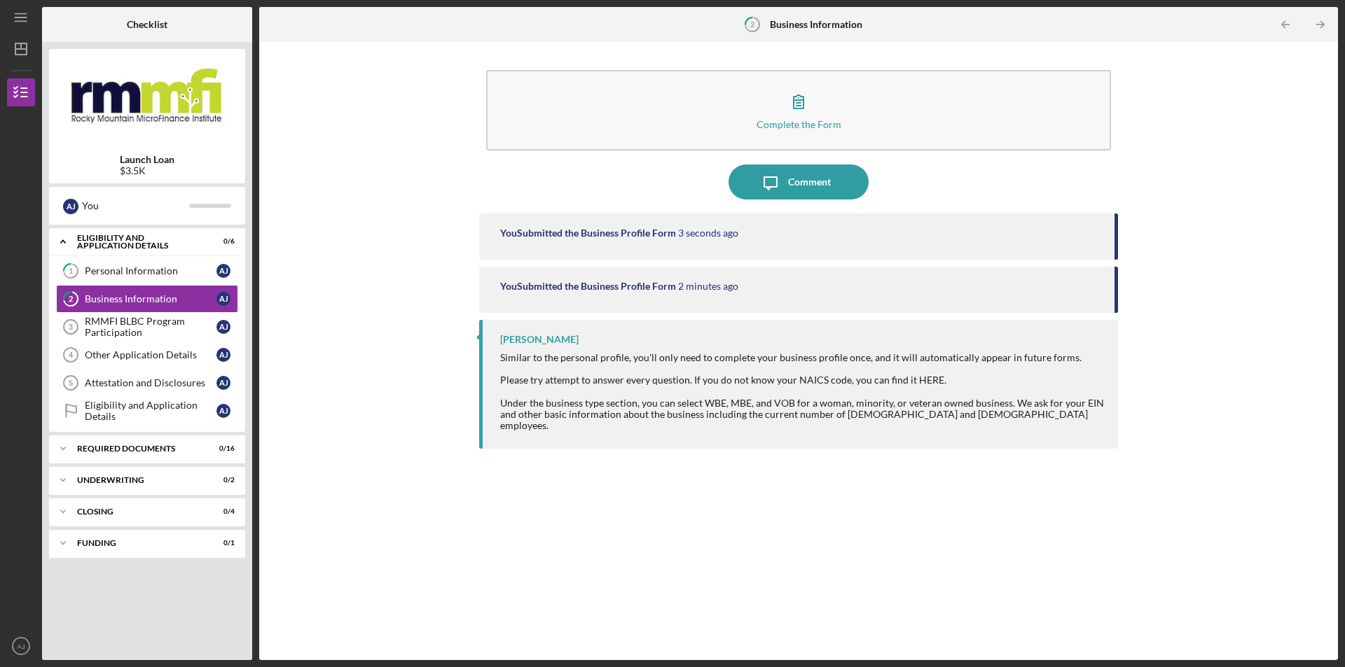
click at [922, 380] on div "Similar to the personal profile, you'll only need to complete your business pro…" at bounding box center [802, 391] width 604 height 79
click at [141, 328] on div "RMMFI BLBC Program Participation" at bounding box center [151, 327] width 132 height 22
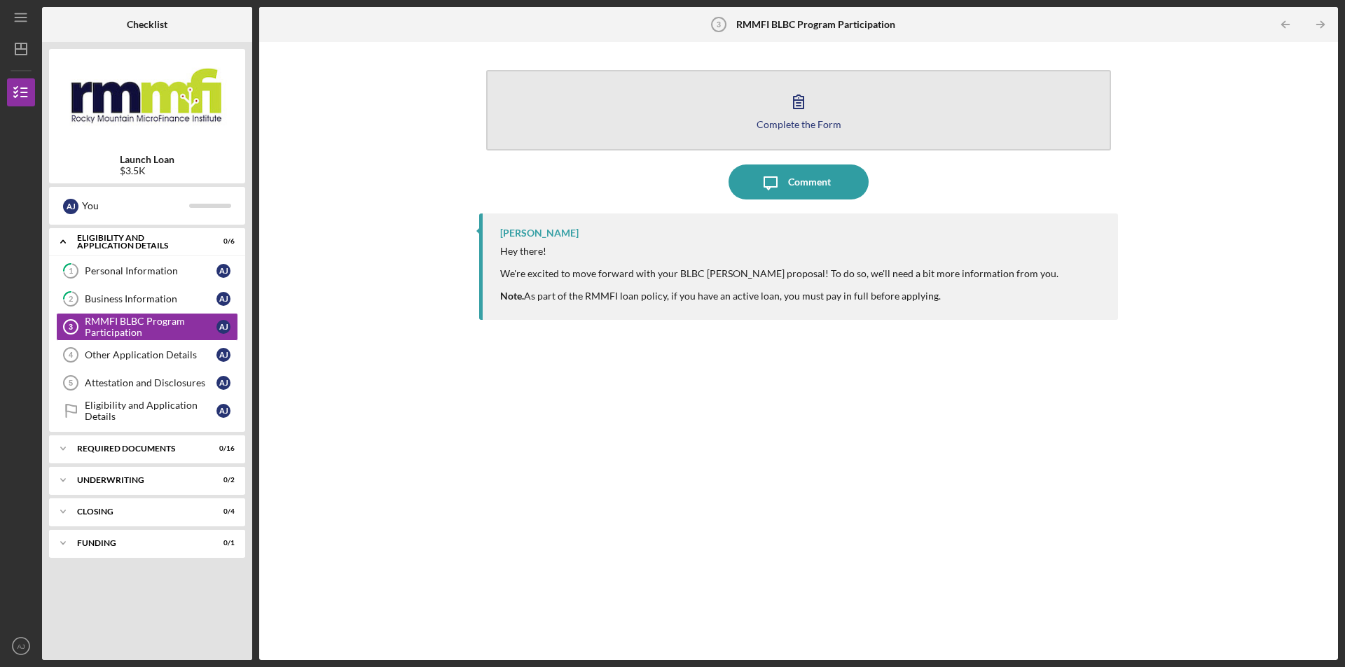
click at [794, 110] on icon "button" at bounding box center [798, 101] width 35 height 35
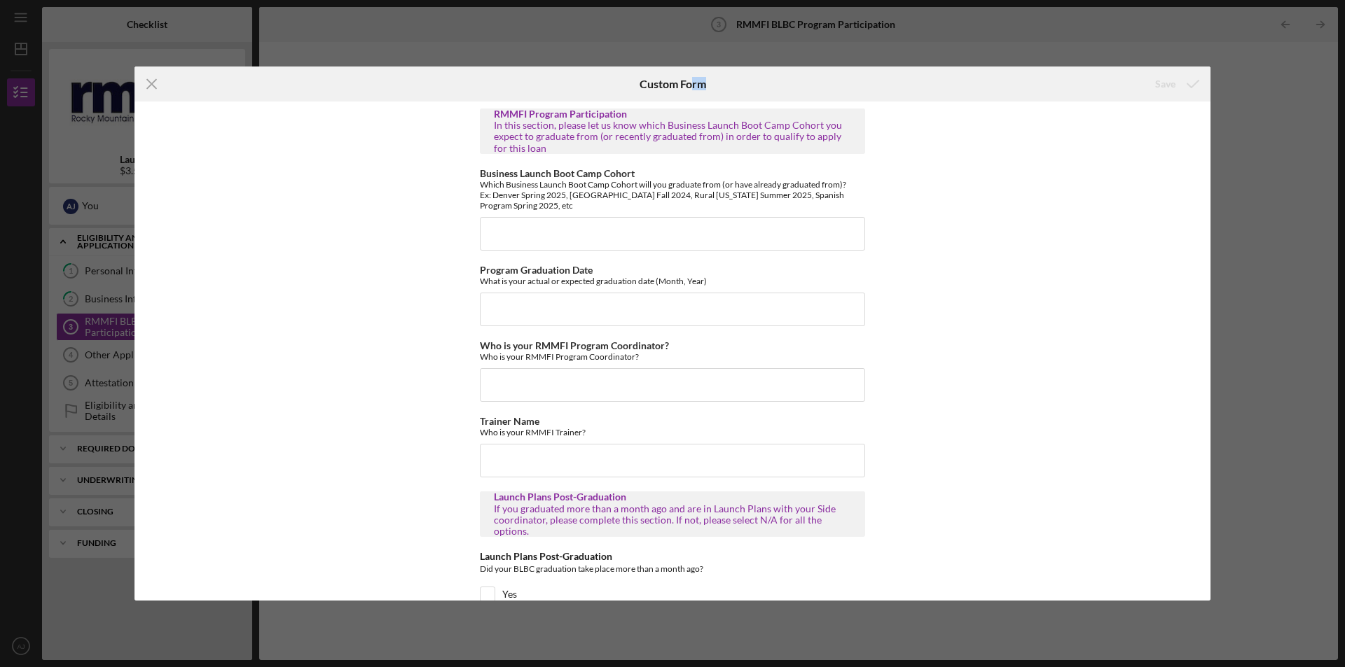
drag, startPoint x: 693, startPoint y: 82, endPoint x: 804, endPoint y: 97, distance: 111.7
click at [804, 97] on div "Custom Form" at bounding box center [672, 84] width 359 height 35
click at [609, 230] on input "Business Launch Boot Camp Cohort" at bounding box center [672, 234] width 385 height 34
type input "Rural Colorado Summer 2025"
type input "7/2025"
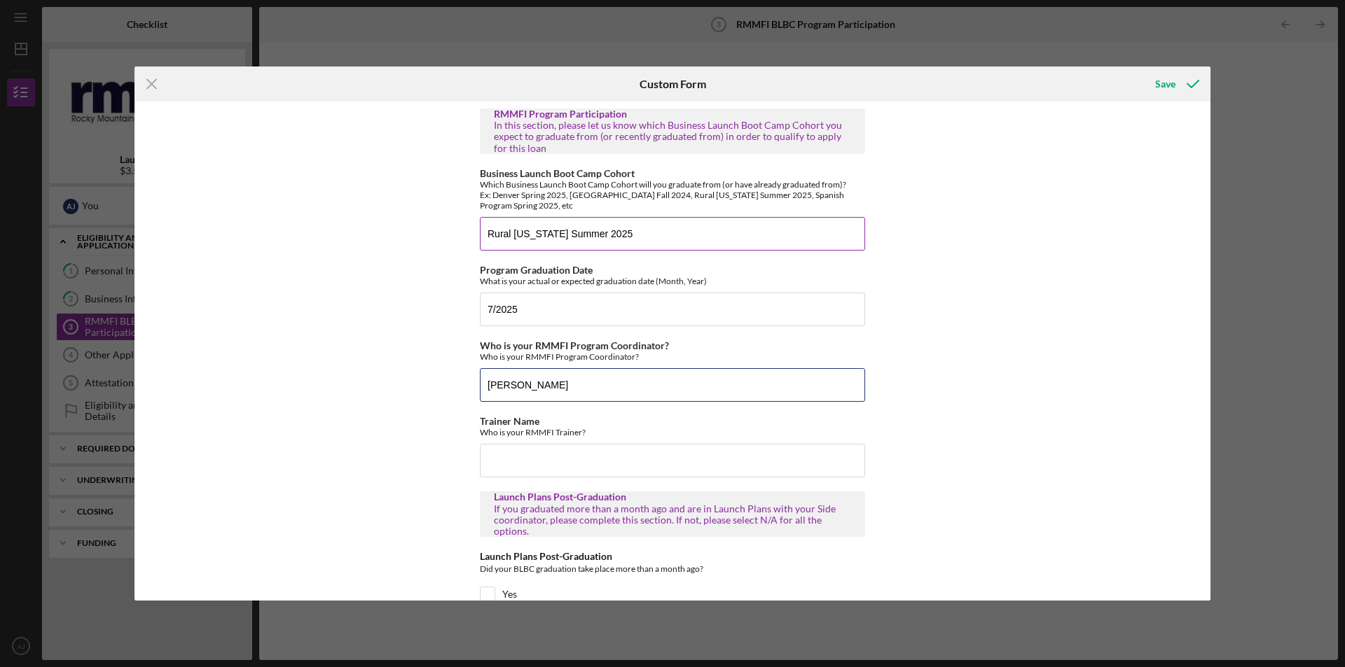
type input "J"
click at [558, 381] on input "Taylor" at bounding box center [672, 385] width 385 height 34
type input "Taylor Littrel"
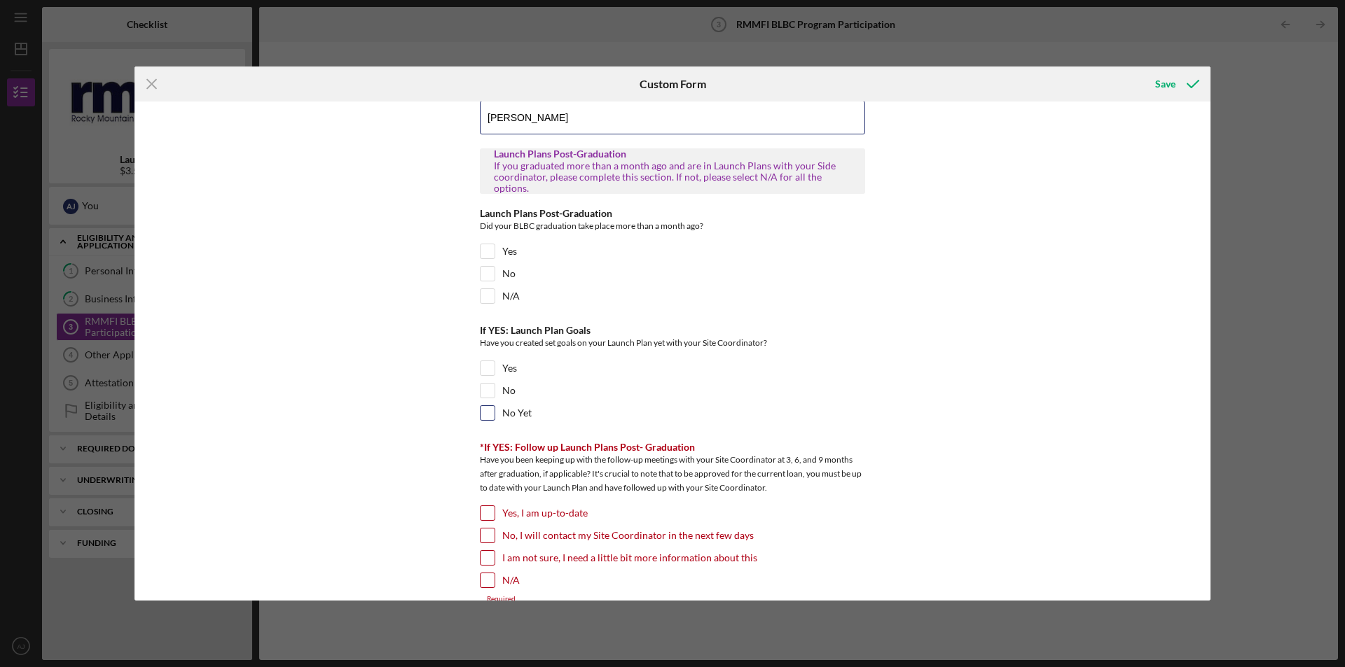
scroll to position [350, 0]
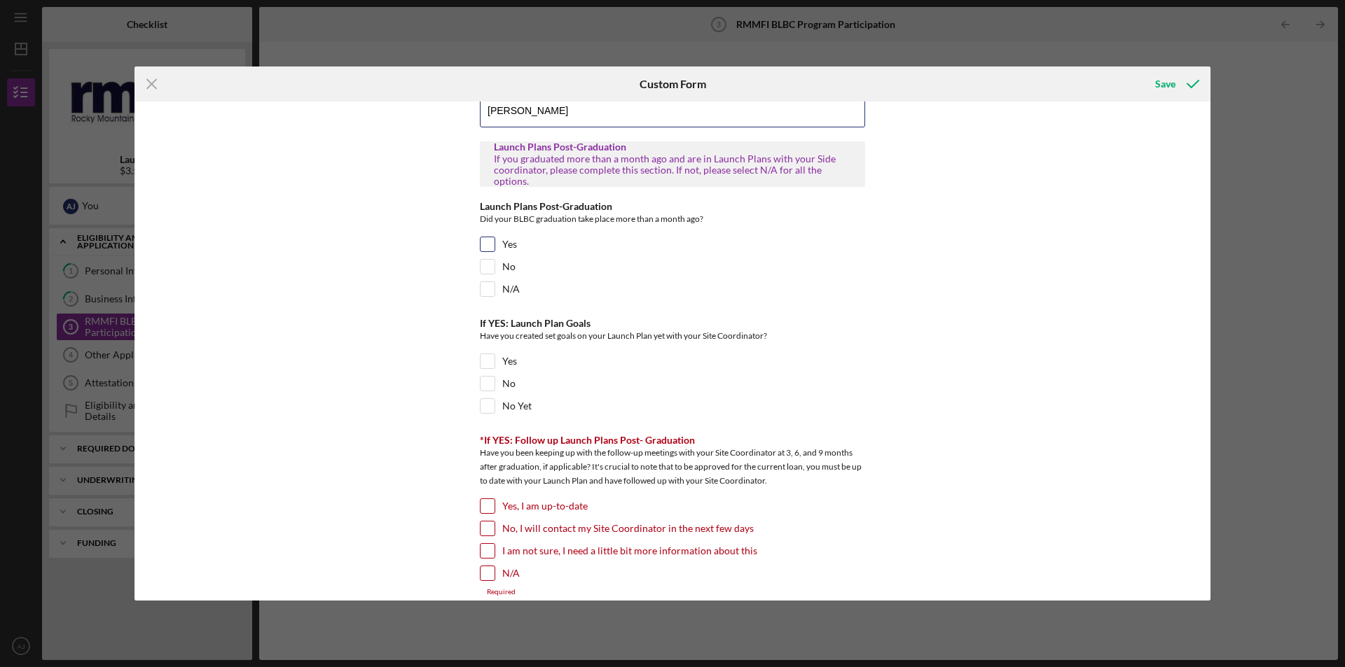
type input "Jason Decker"
click at [504, 244] on label "Yes" at bounding box center [509, 244] width 15 height 14
click at [494, 244] on input "Yes" at bounding box center [487, 244] width 14 height 14
checkbox input "true"
click at [494, 364] on div "Yes" at bounding box center [672, 365] width 385 height 22
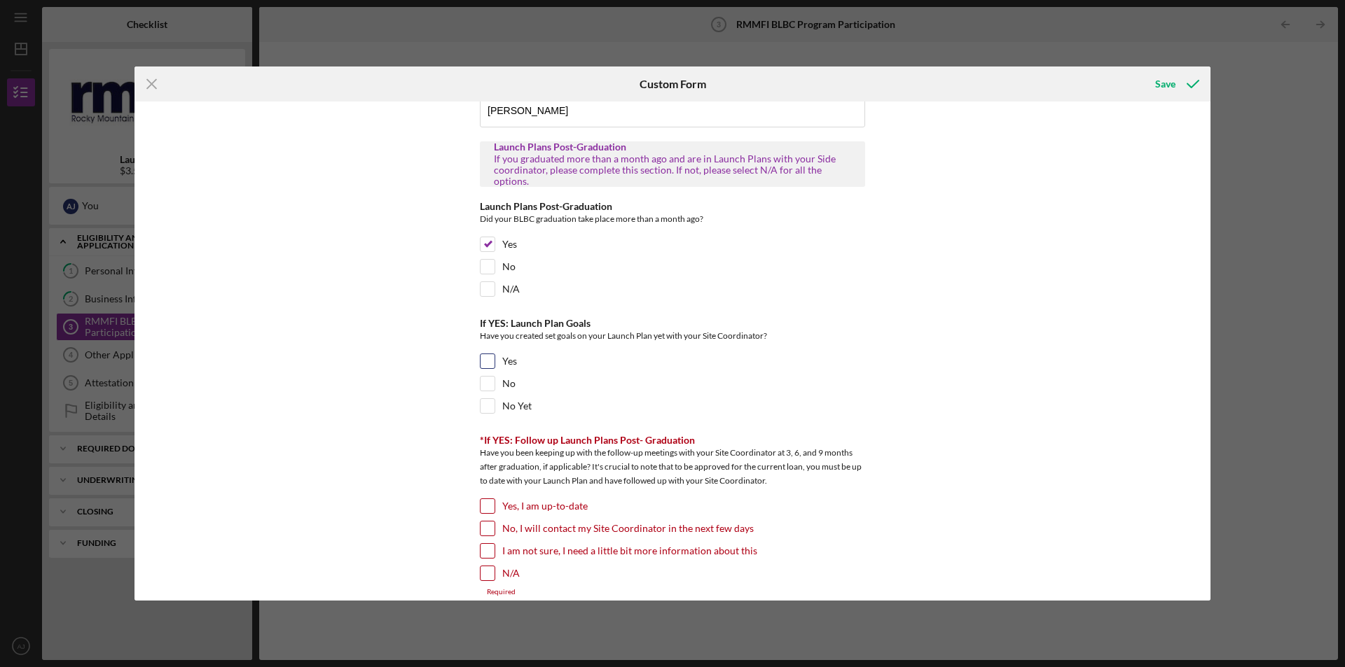
click at [488, 363] on input "Yes" at bounding box center [487, 361] width 14 height 14
checkbox input "true"
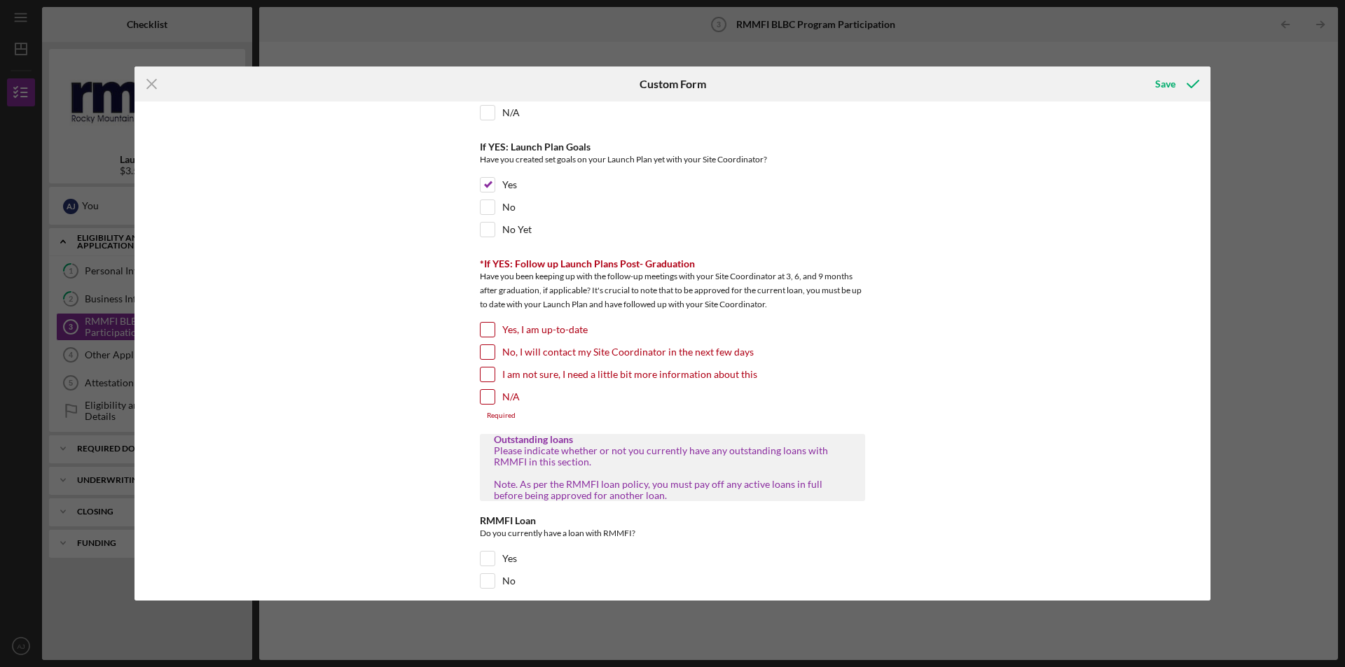
scroll to position [560, 0]
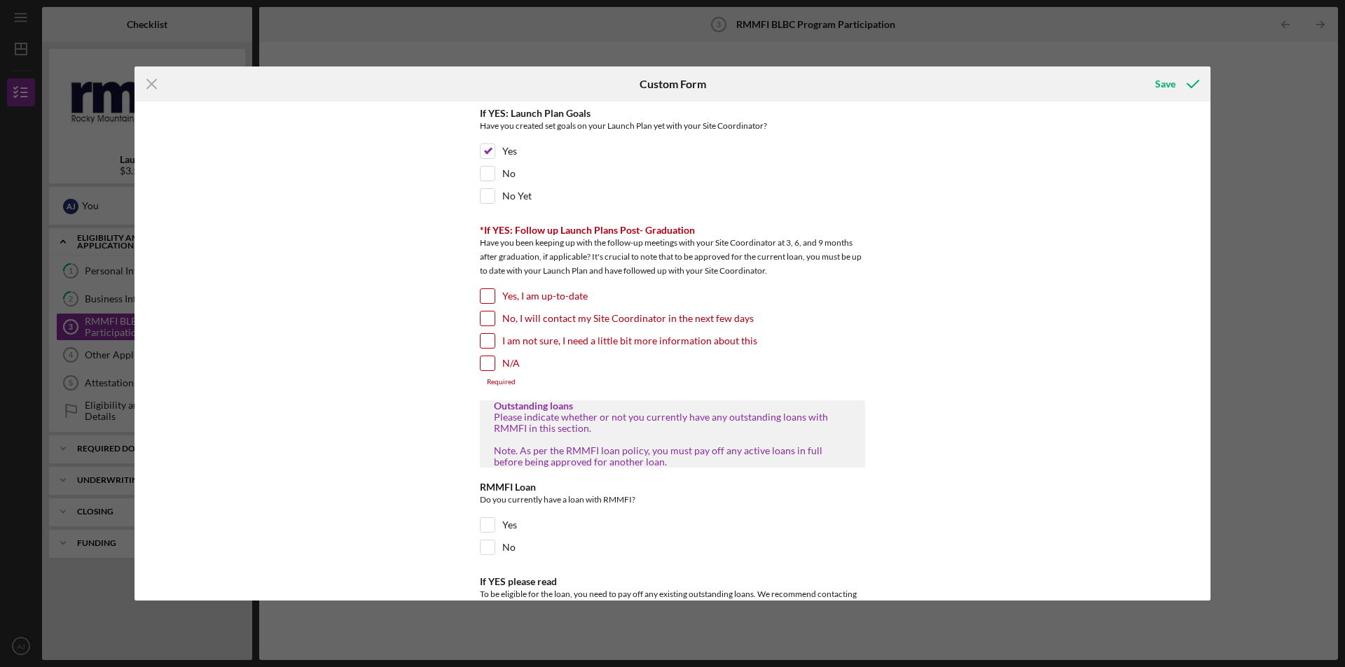
click at [487, 296] on input "Yes, I am up-to-date" at bounding box center [487, 296] width 14 height 14
checkbox input "true"
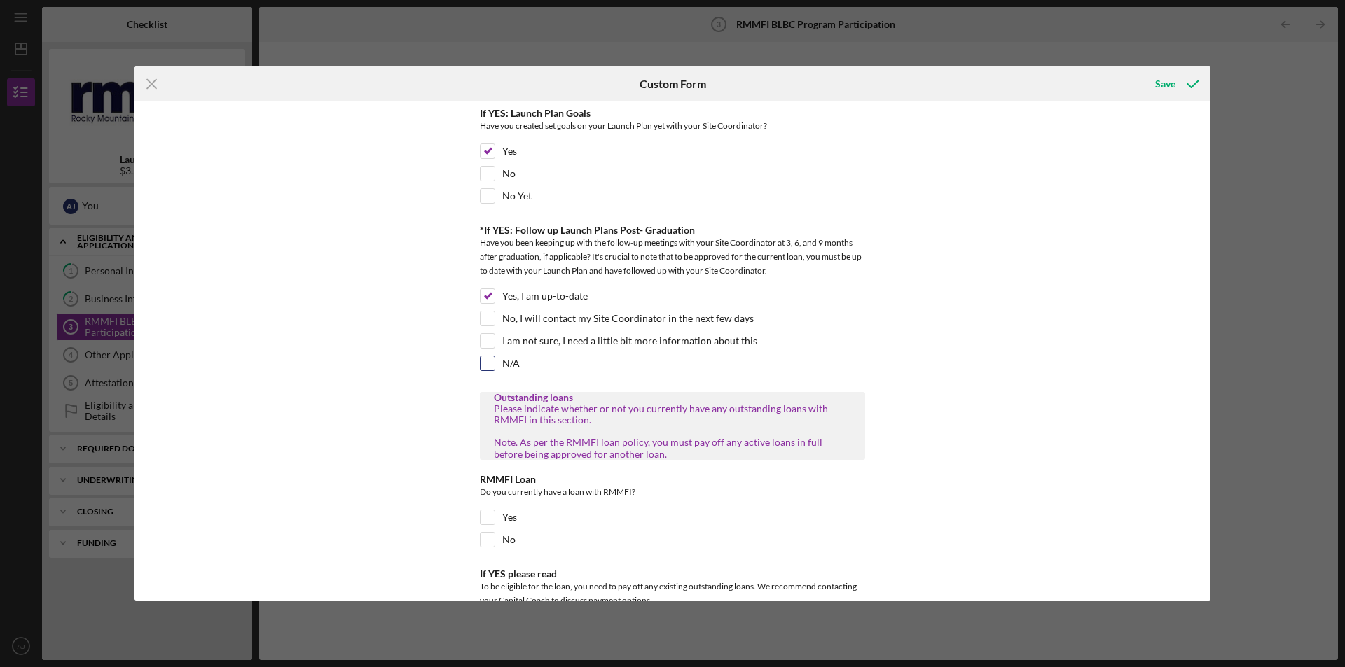
scroll to position [621, 0]
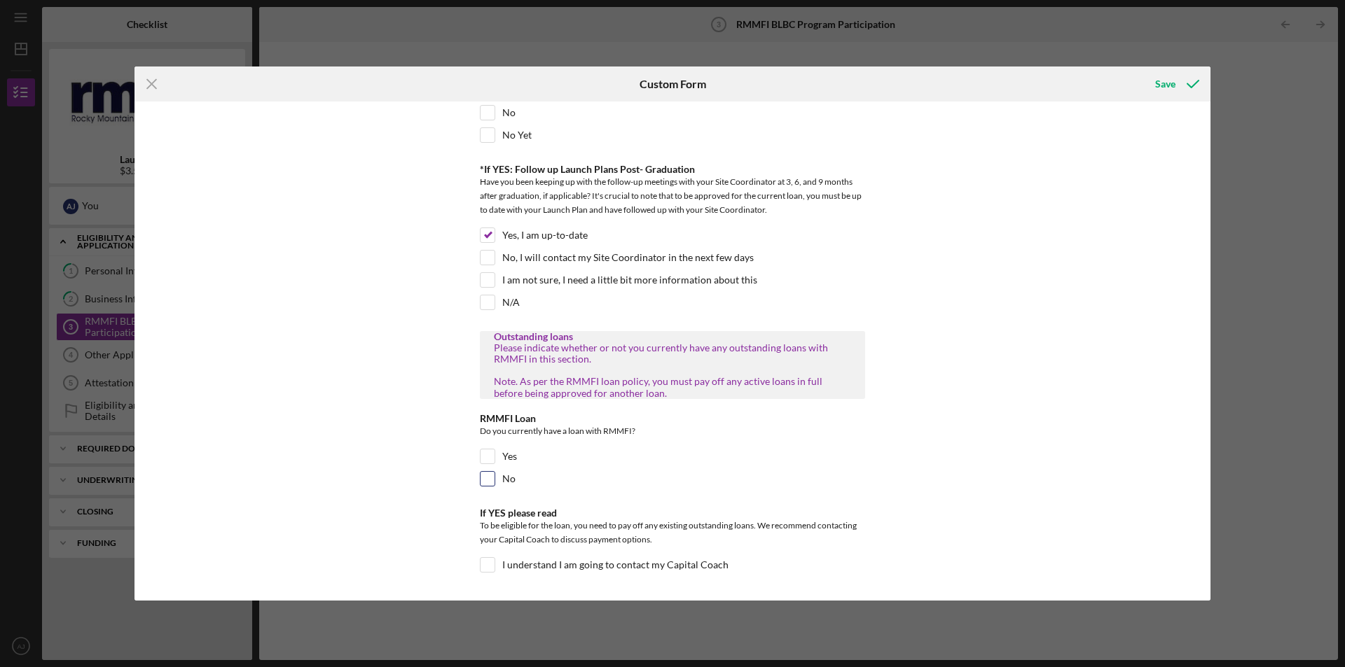
click at [490, 476] on input "No" at bounding box center [487, 479] width 14 height 14
checkbox input "true"
click at [487, 564] on input "I understand I am going to contact my Capital Coach" at bounding box center [487, 565] width 14 height 14
checkbox input "true"
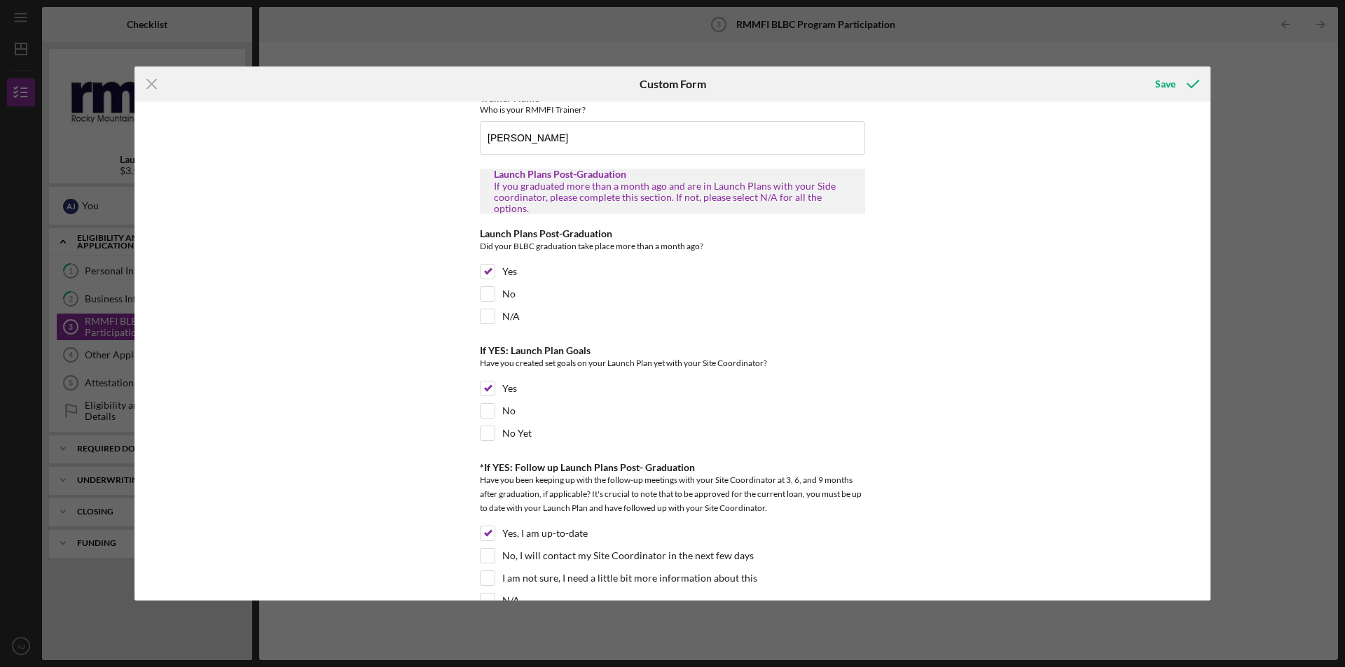
scroll to position [0, 0]
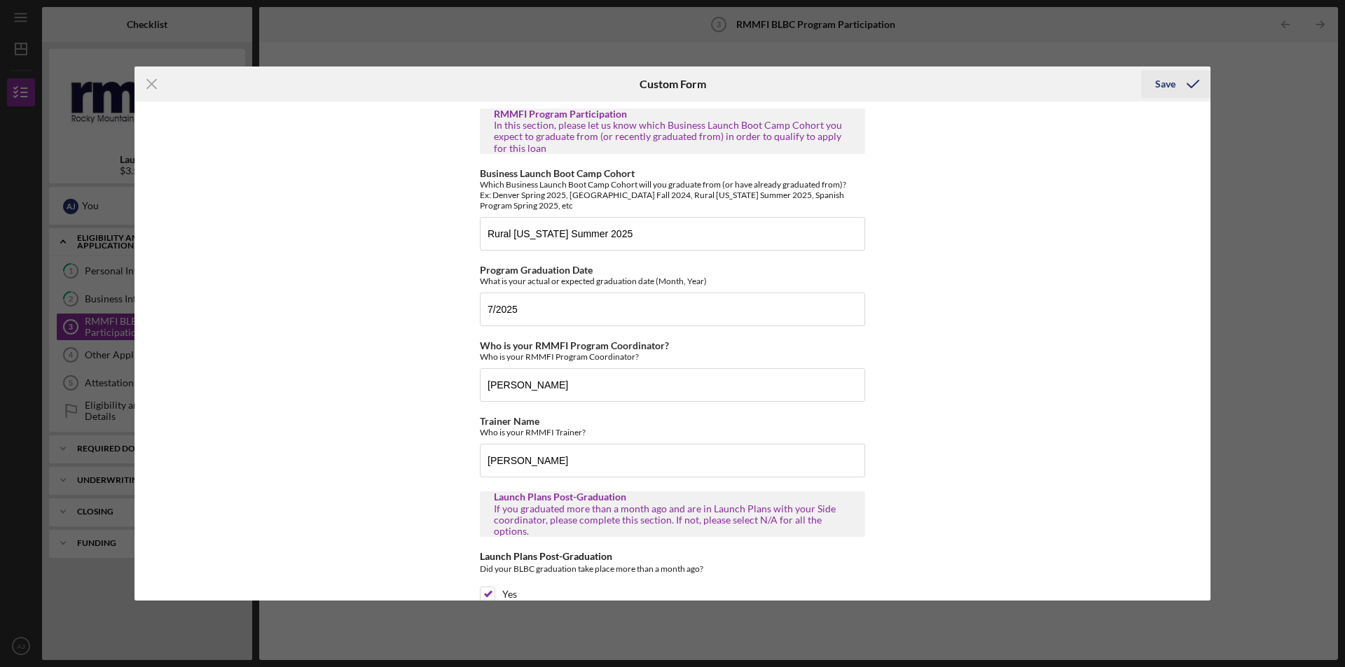
click at [1172, 88] on div "Save" at bounding box center [1165, 84] width 20 height 28
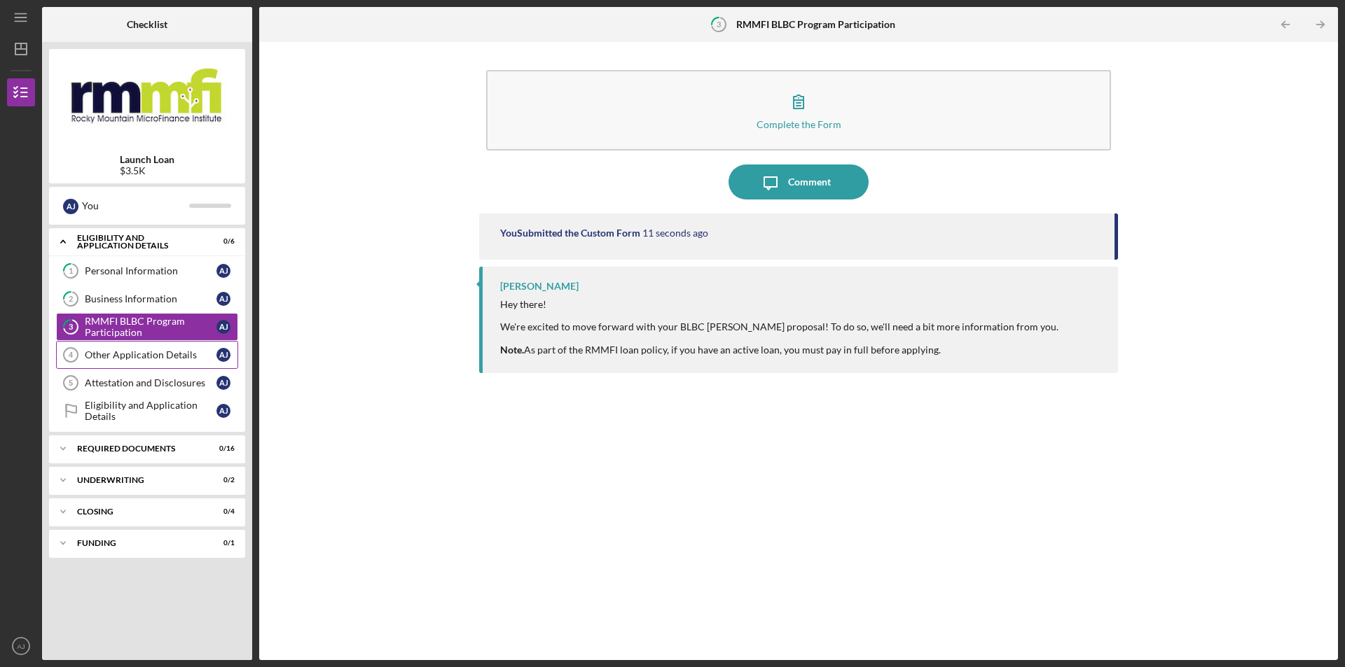
click at [162, 359] on div "Other Application Details" at bounding box center [151, 354] width 132 height 11
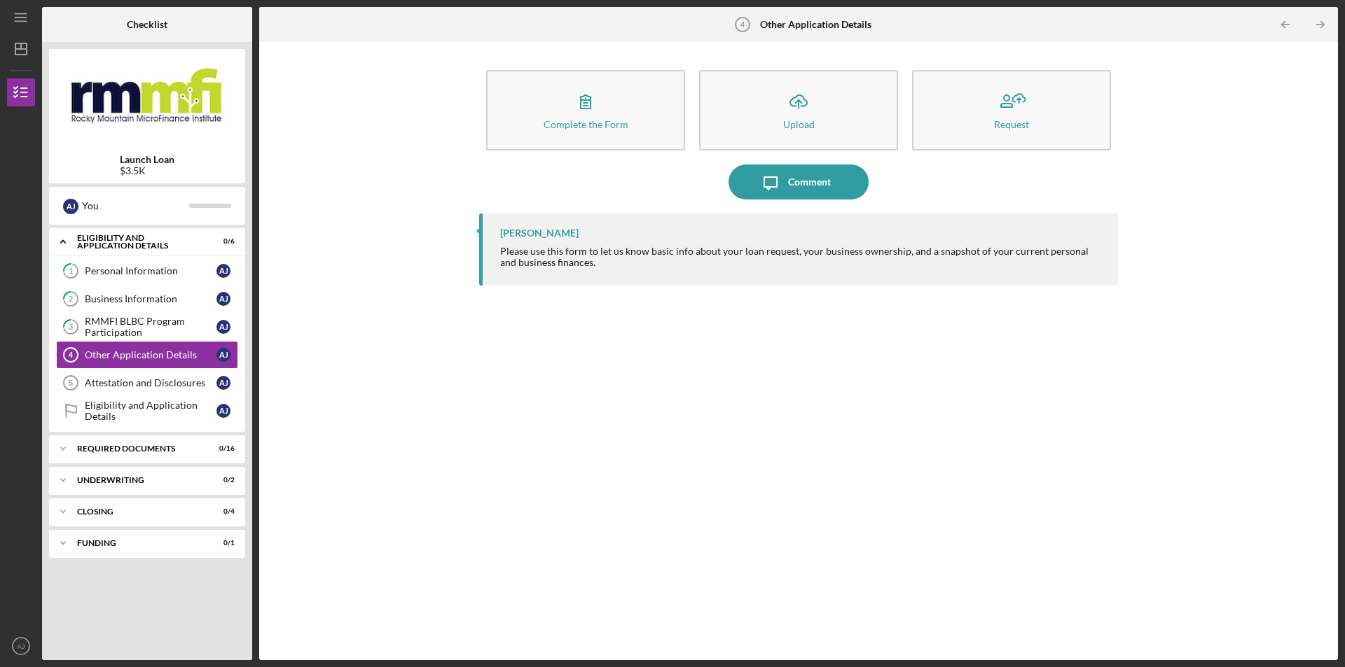
click at [649, 256] on div "Please use this form to let us know basic info about your loan request, your bu…" at bounding box center [802, 257] width 604 height 22
click at [151, 277] on div "Personal Information" at bounding box center [151, 270] width 132 height 11
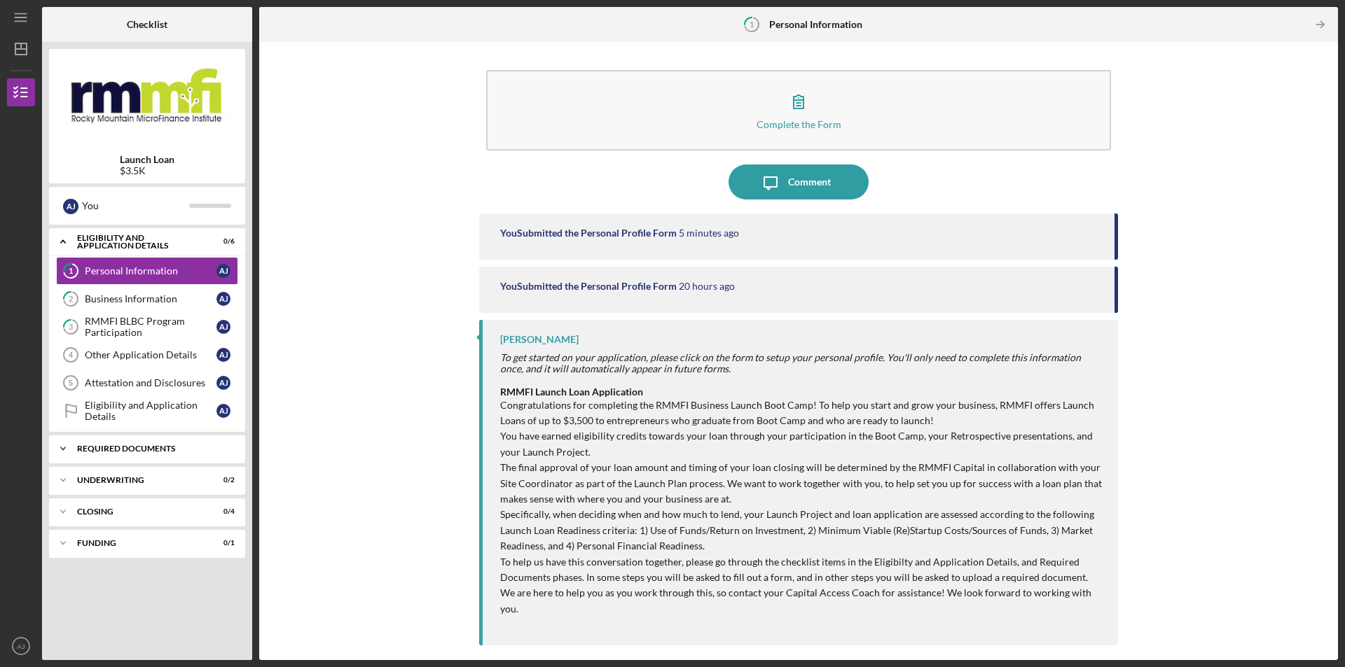
click at [162, 450] on div "Required Documents" at bounding box center [152, 449] width 151 height 8
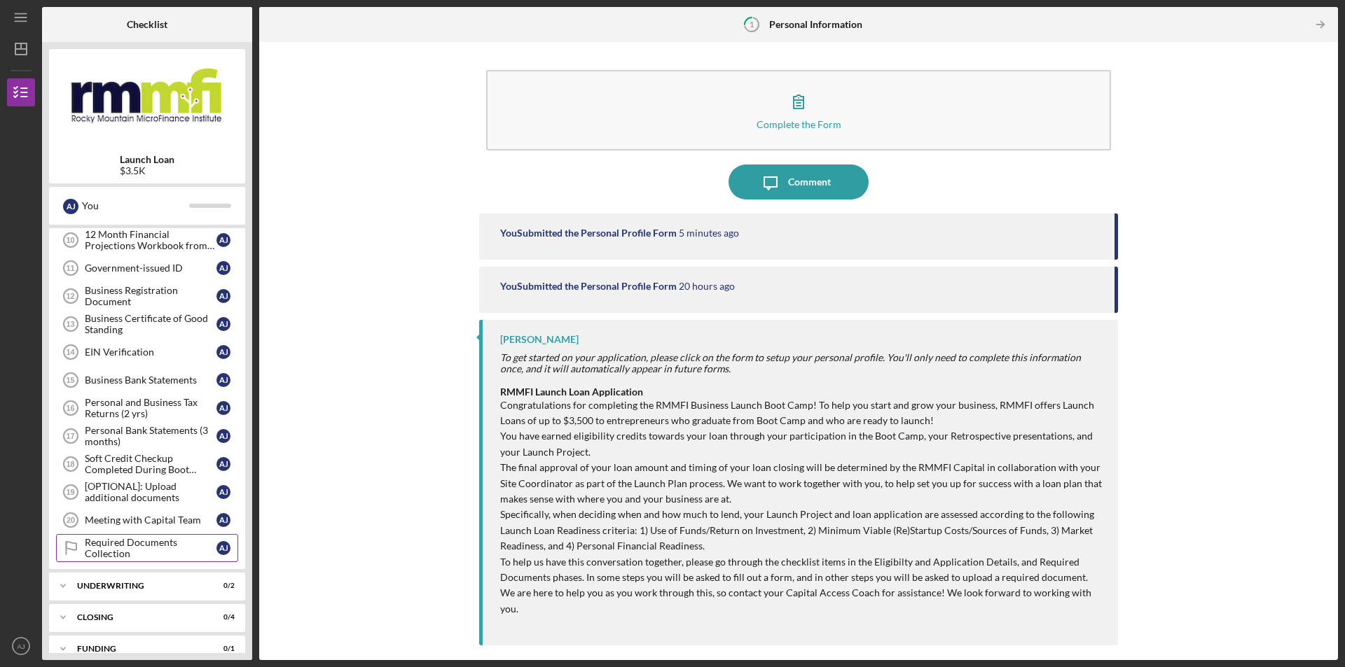
scroll to position [368, 0]
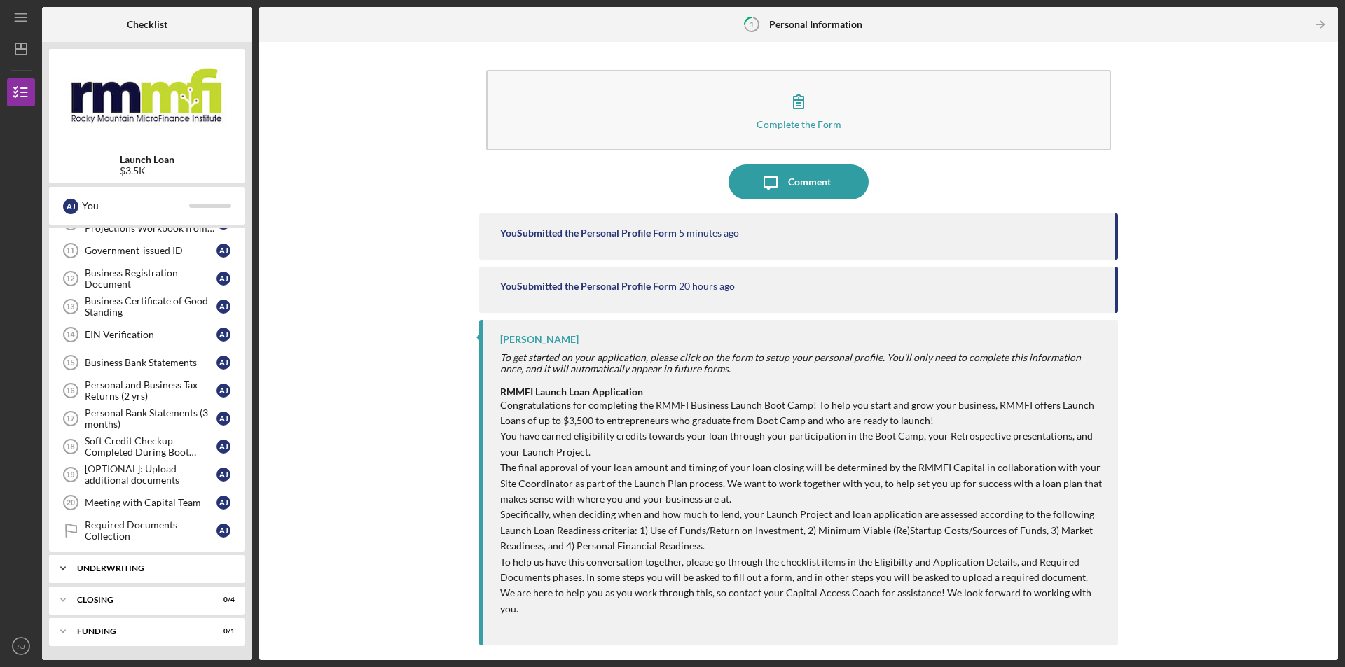
click at [161, 572] on div "Underwriting" at bounding box center [152, 569] width 151 height 8
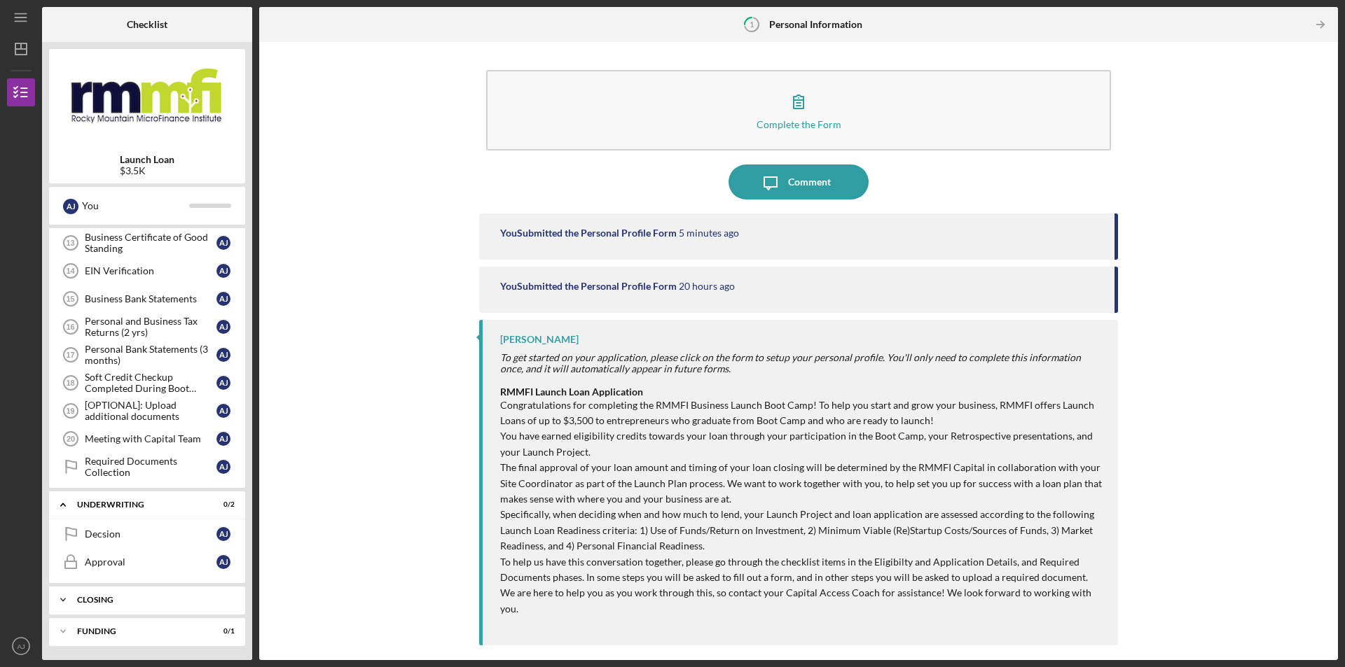
click at [147, 602] on div "Closing" at bounding box center [152, 600] width 151 height 8
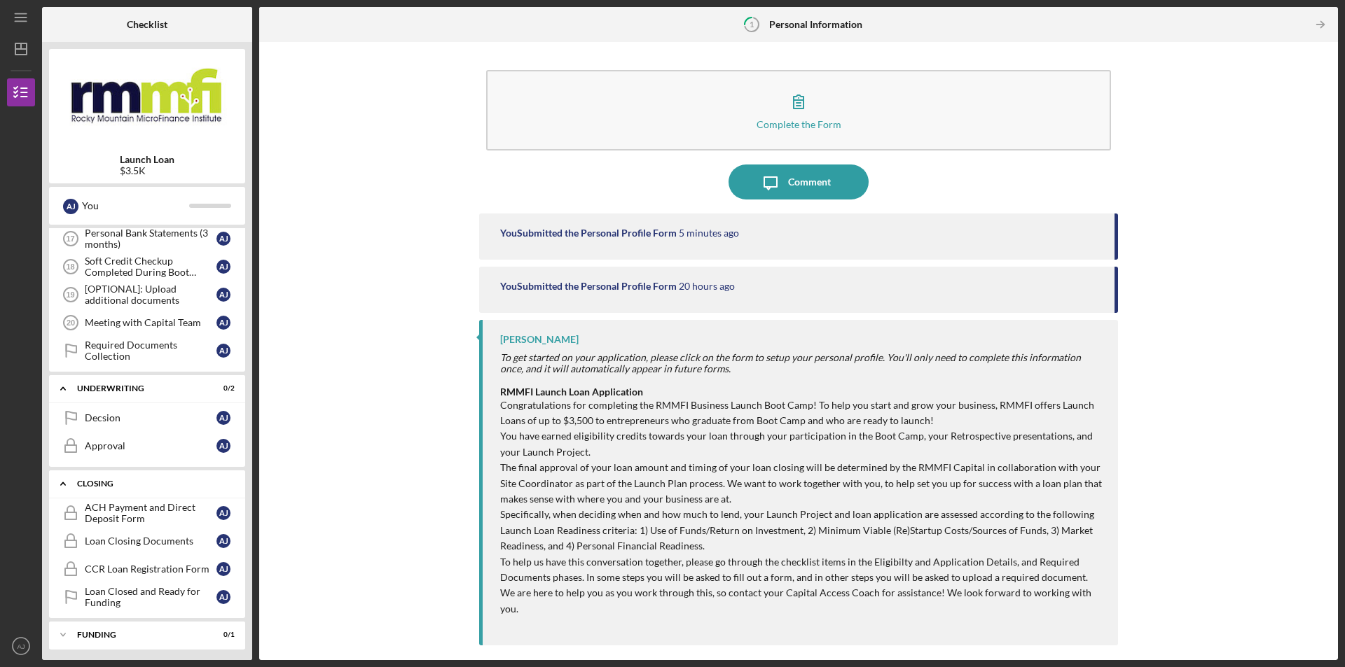
scroll to position [551, 0]
click at [137, 636] on div "Icon/Expander Funding 0 / 1" at bounding box center [147, 632] width 196 height 28
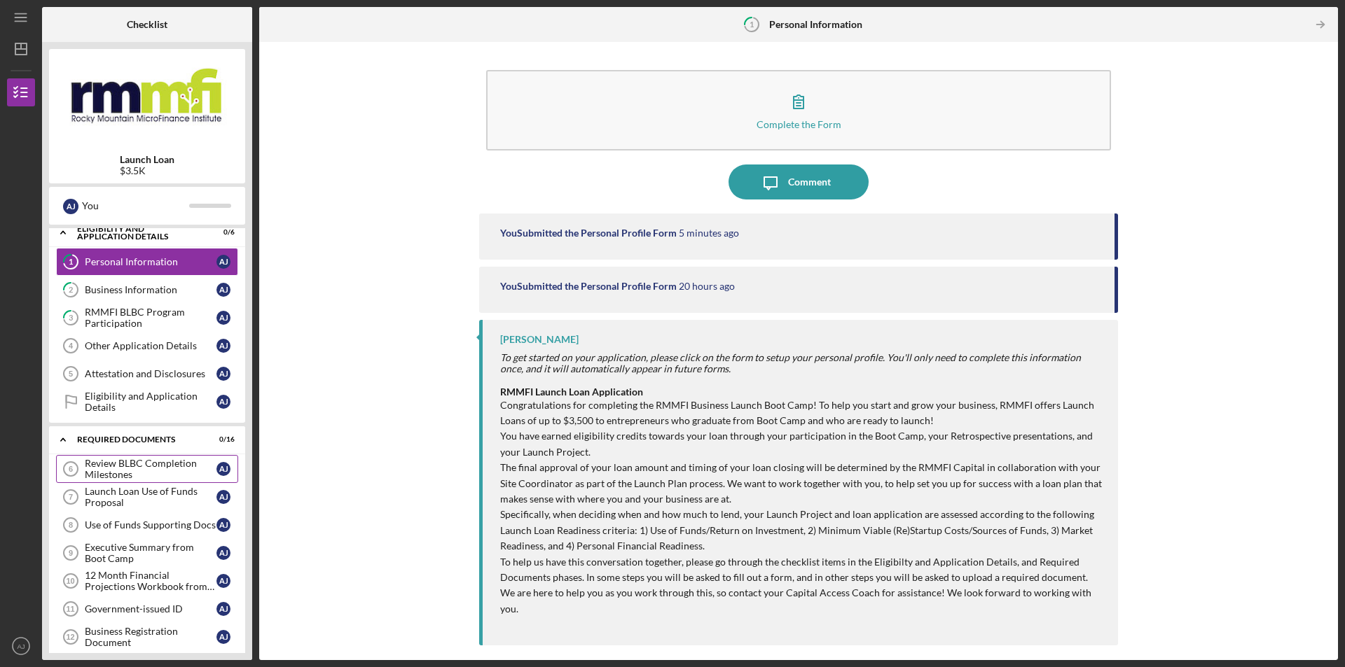
scroll to position [0, 0]
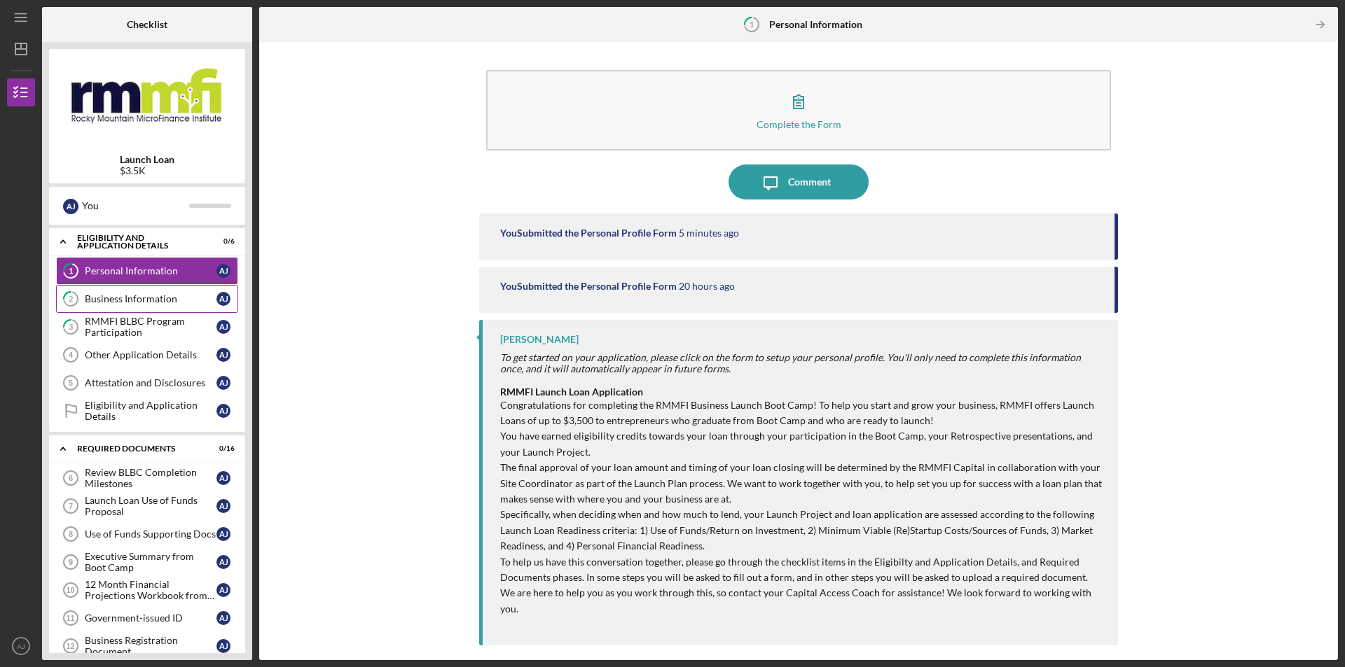
click at [163, 291] on link "2 Business Information A J" at bounding box center [147, 299] width 182 height 28
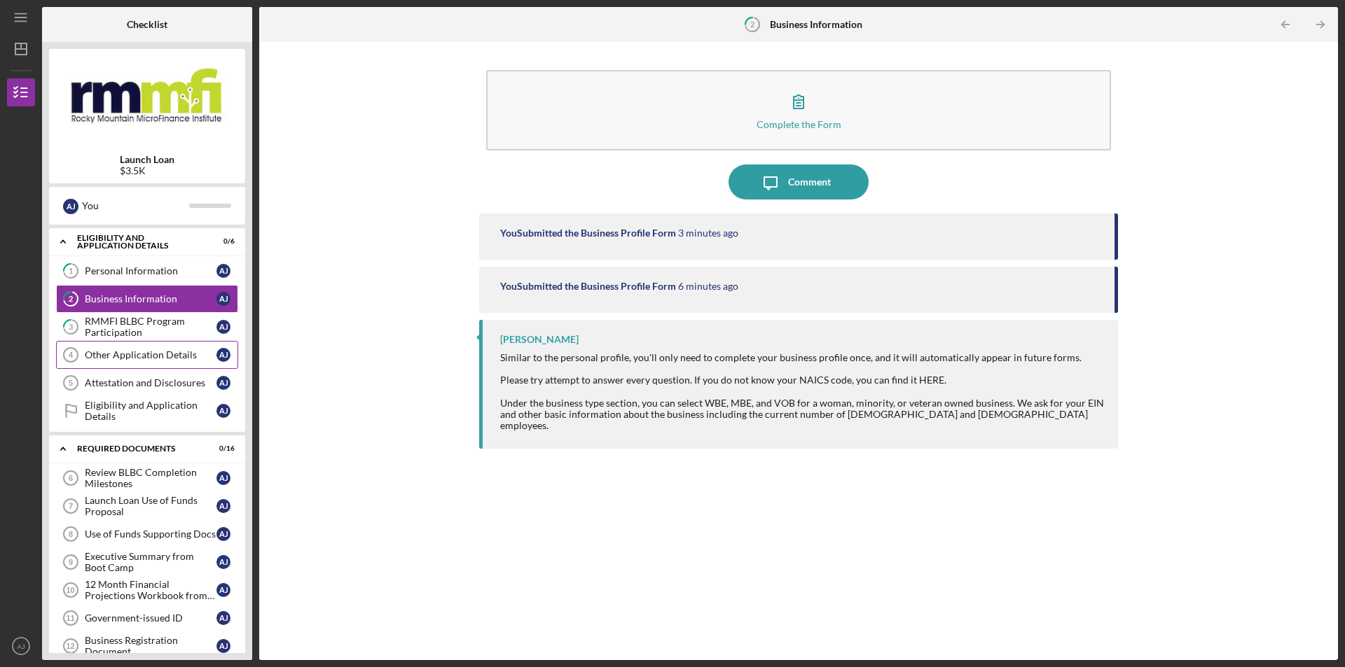
click at [176, 359] on div "Other Application Details" at bounding box center [151, 354] width 132 height 11
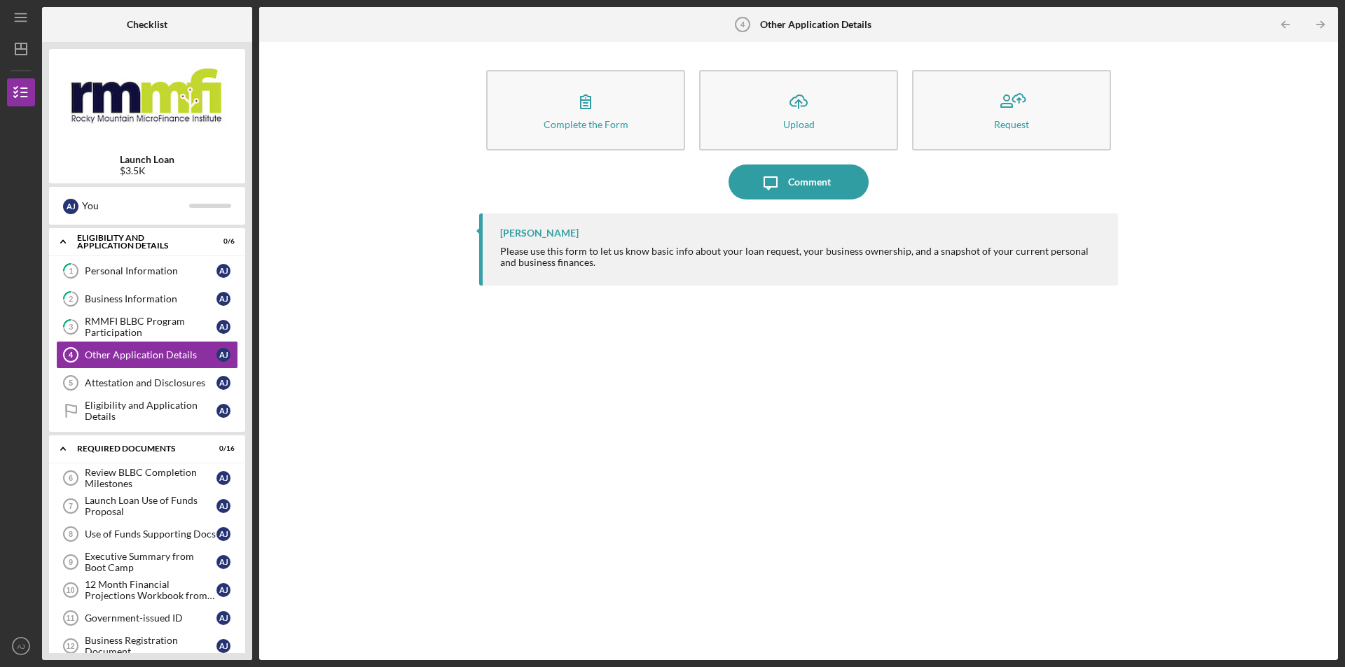
click at [984, 325] on div "Patrick Efferson Please use this form to let us know basic info about your loan…" at bounding box center [798, 427] width 639 height 426
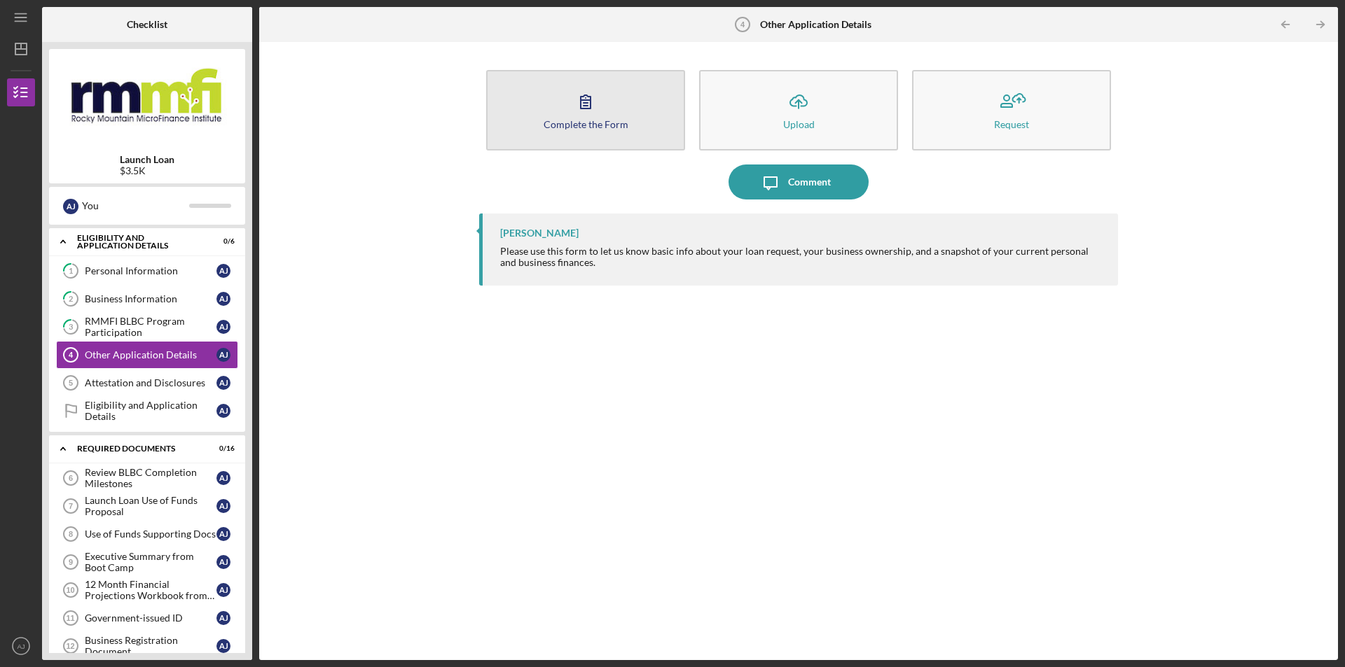
click at [561, 104] on button "Complete the Form Form" at bounding box center [585, 110] width 199 height 81
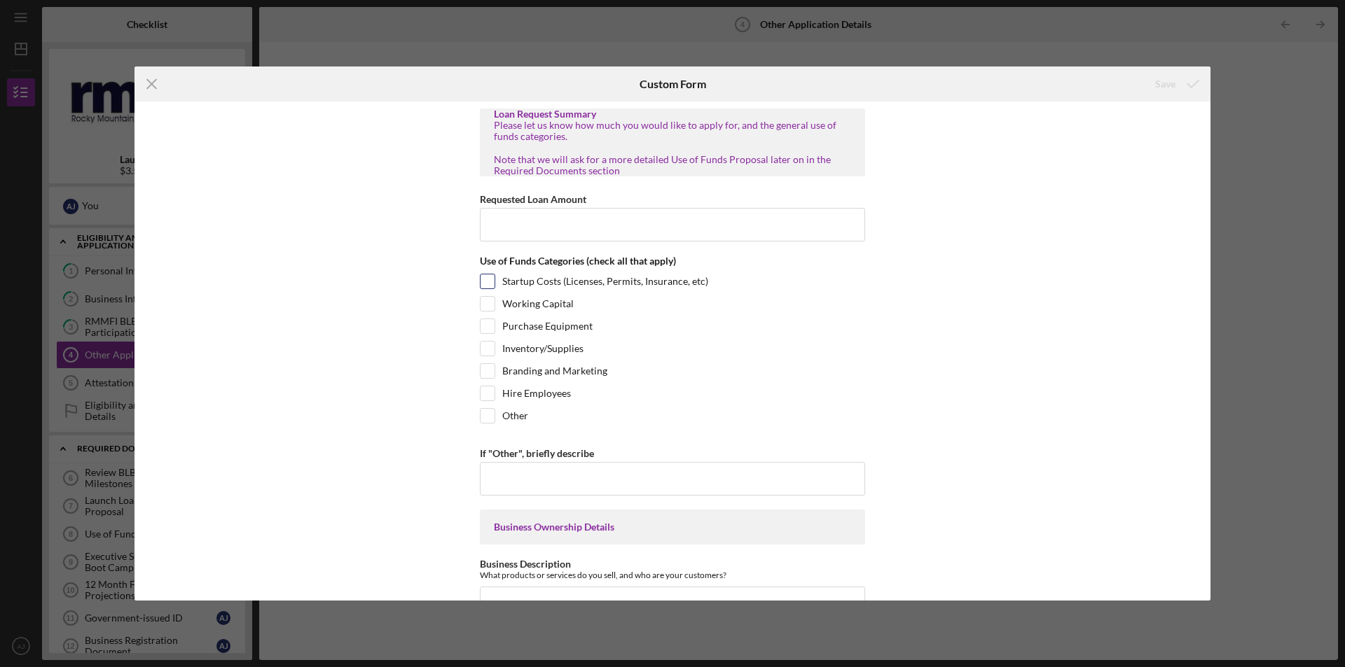
click at [502, 279] on label "Startup Costs (Licenses, Permits, Insurance, etc)" at bounding box center [605, 282] width 206 height 14
click at [494, 279] on input "Startup Costs (Licenses, Permits, Insurance, etc)" at bounding box center [487, 282] width 14 height 14
checkbox input "true"
click at [483, 328] on input "Purchase Equipment" at bounding box center [487, 326] width 14 height 14
checkbox input "true"
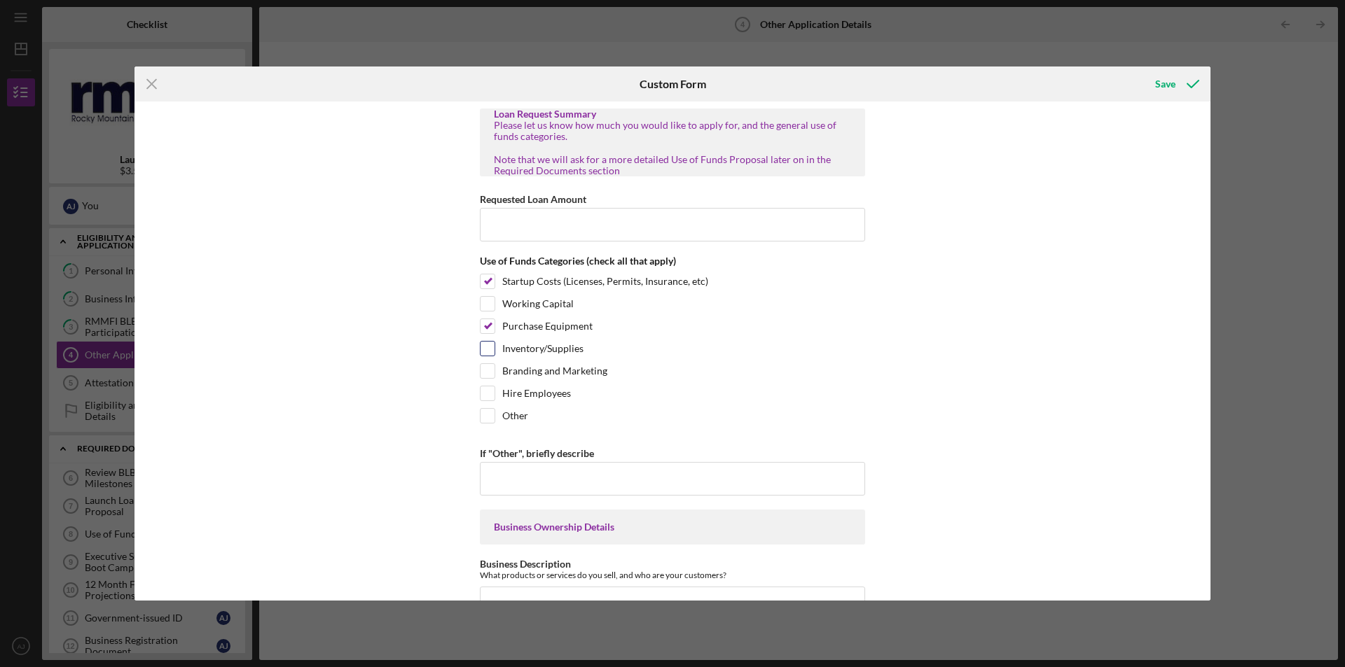
click at [480, 353] on input "Inventory/Supplies" at bounding box center [487, 349] width 14 height 14
checkbox input "true"
click at [486, 371] on input "Branding and Marketing" at bounding box center [487, 371] width 14 height 14
checkbox input "true"
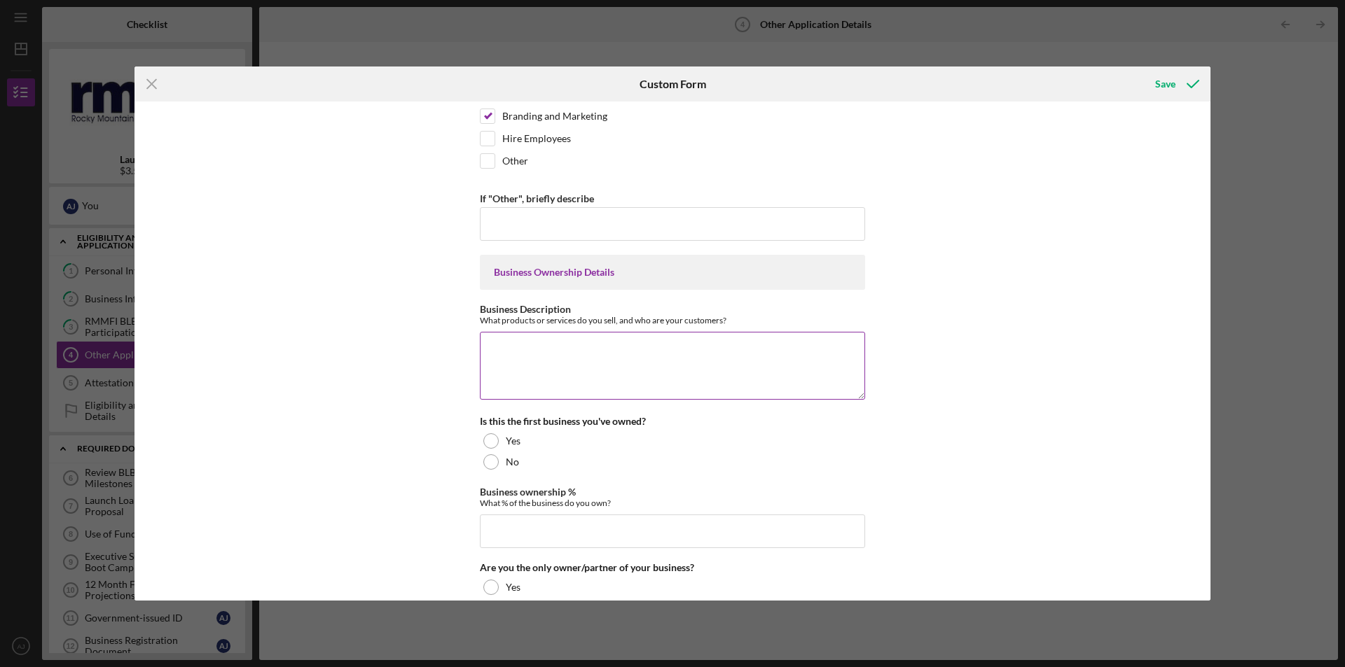
scroll to position [280, 0]
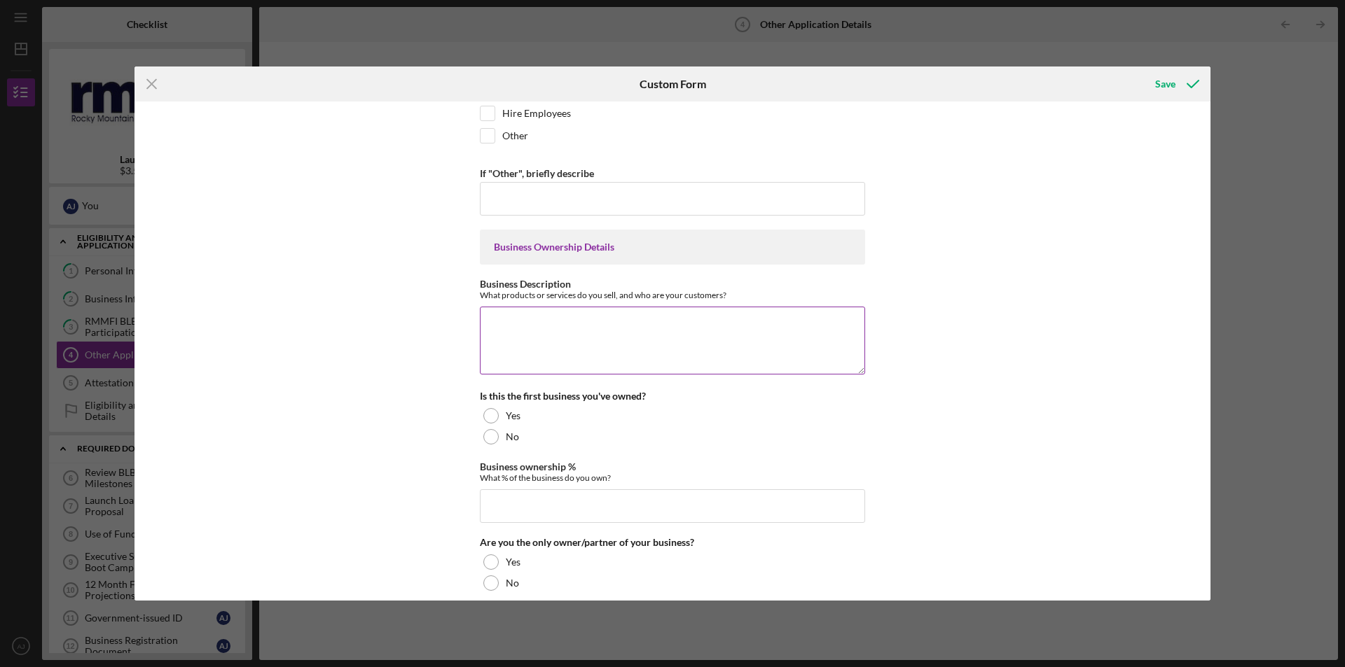
click at [653, 345] on textarea "Business Description" at bounding box center [672, 340] width 385 height 67
click at [754, 408] on div "Yes" at bounding box center [672, 416] width 385 height 21
click at [700, 509] on input "Business ownership %" at bounding box center [672, 507] width 385 height 34
type input "100.00000%"
click at [485, 565] on div at bounding box center [490, 562] width 15 height 15
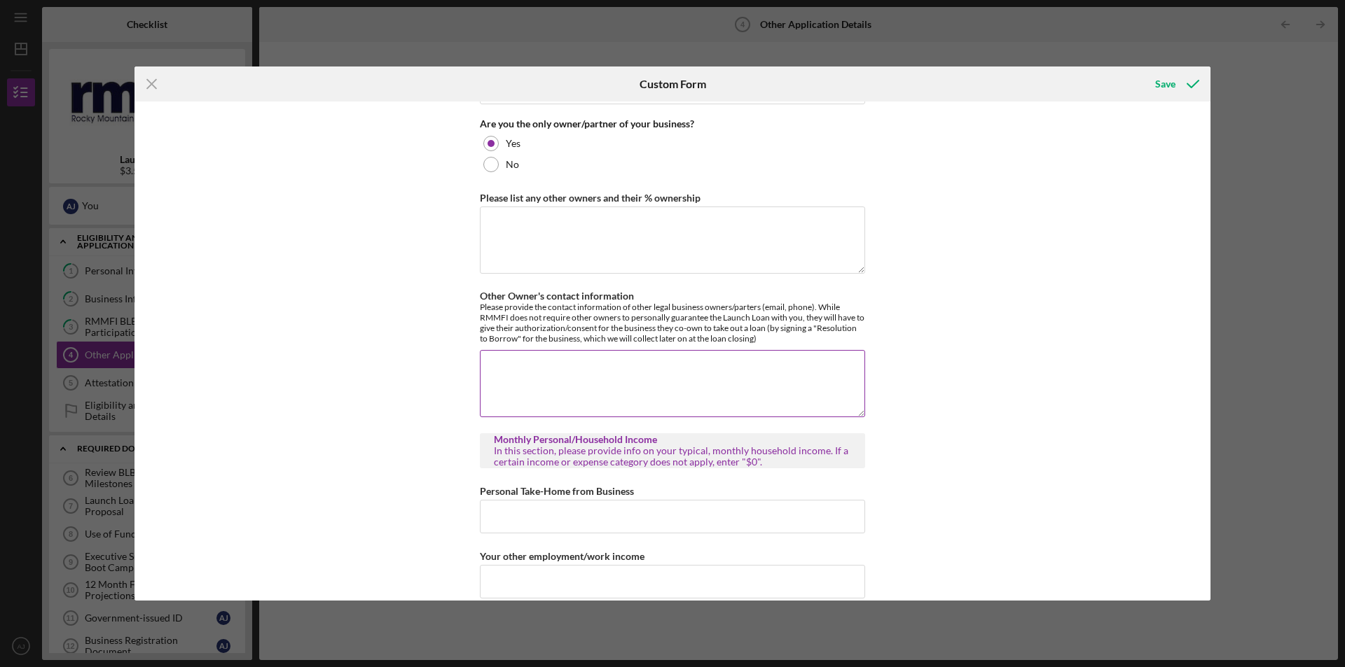
scroll to position [700, 0]
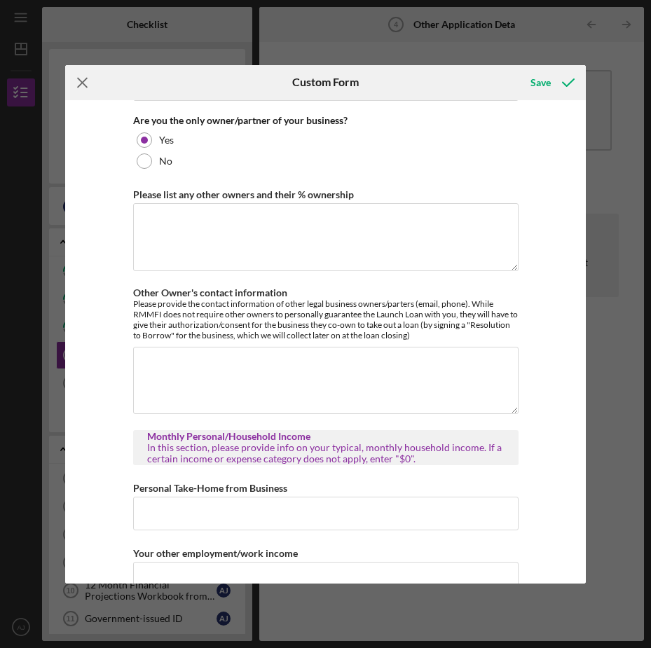
click at [81, 88] on icon "Icon/Menu Close" at bounding box center [82, 82] width 35 height 35
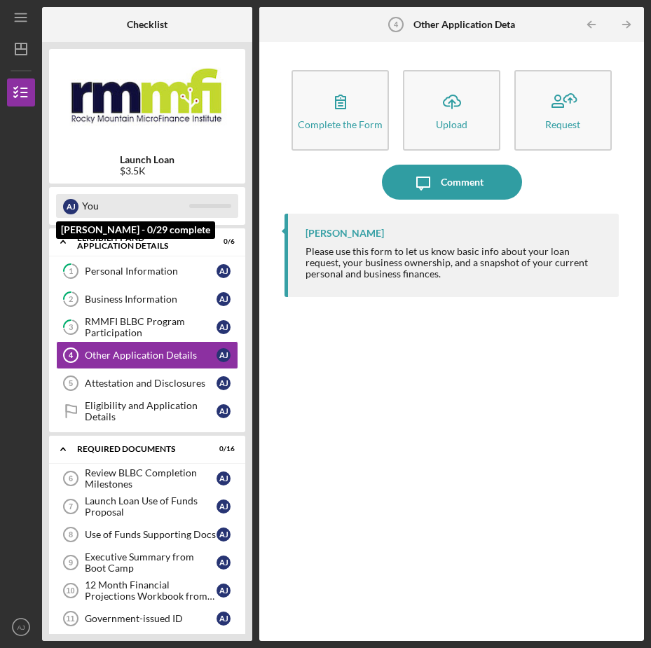
click at [216, 212] on div "A J You" at bounding box center [147, 206] width 182 height 24
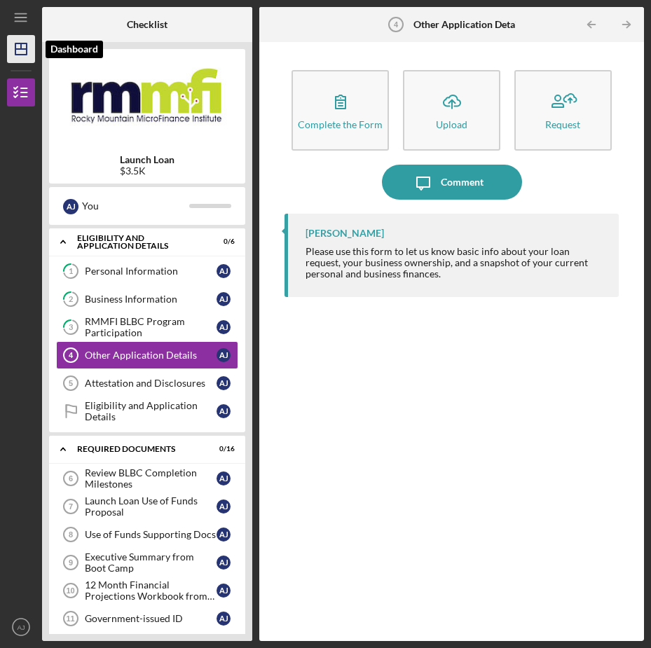
click at [21, 39] on icon "Icon/Dashboard" at bounding box center [21, 49] width 35 height 35
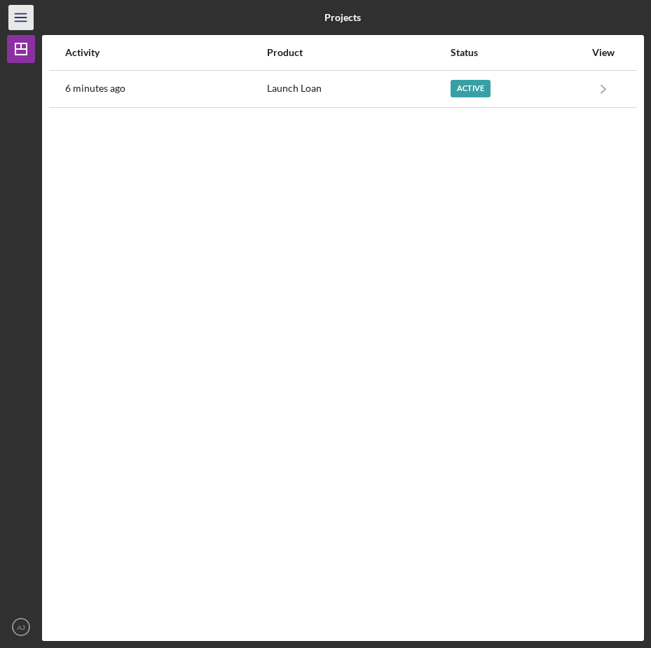
click at [22, 22] on icon "Icon/Menu" at bounding box center [22, 18] width 32 height 32
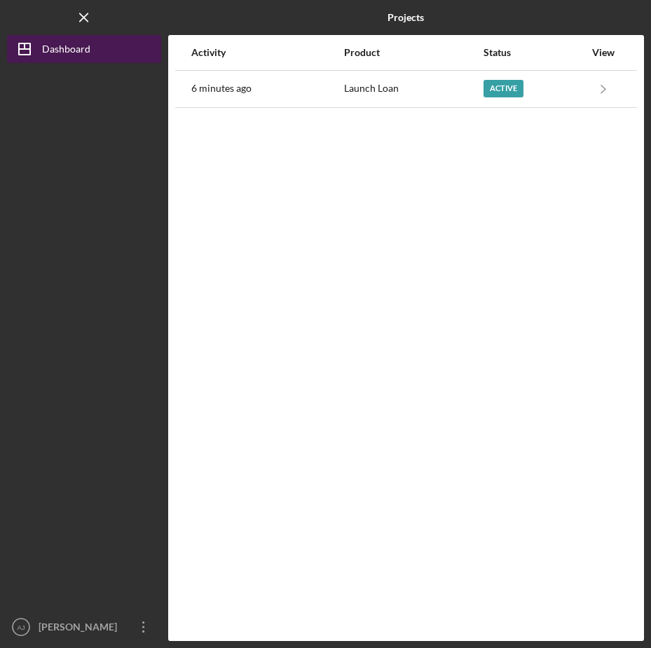
click at [91, 54] on button "Icon/Dashboard Dashboard" at bounding box center [84, 49] width 154 height 28
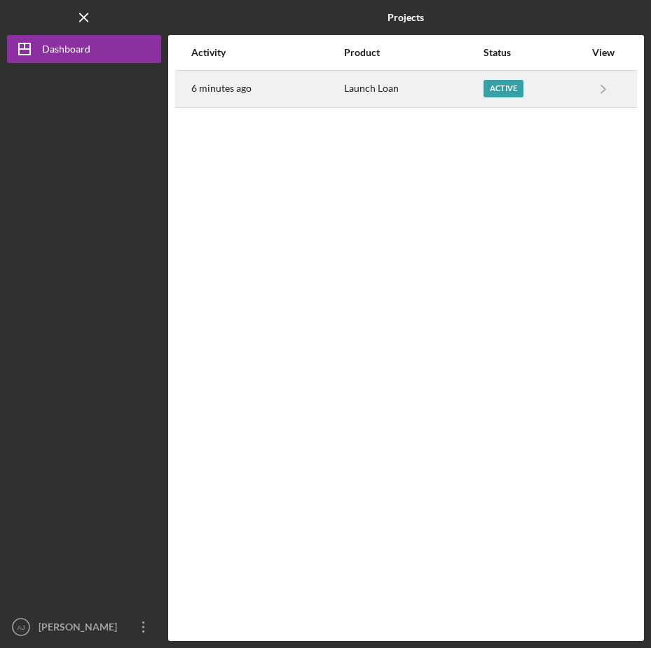
click at [280, 91] on div "6 minutes ago" at bounding box center [266, 88] width 151 height 35
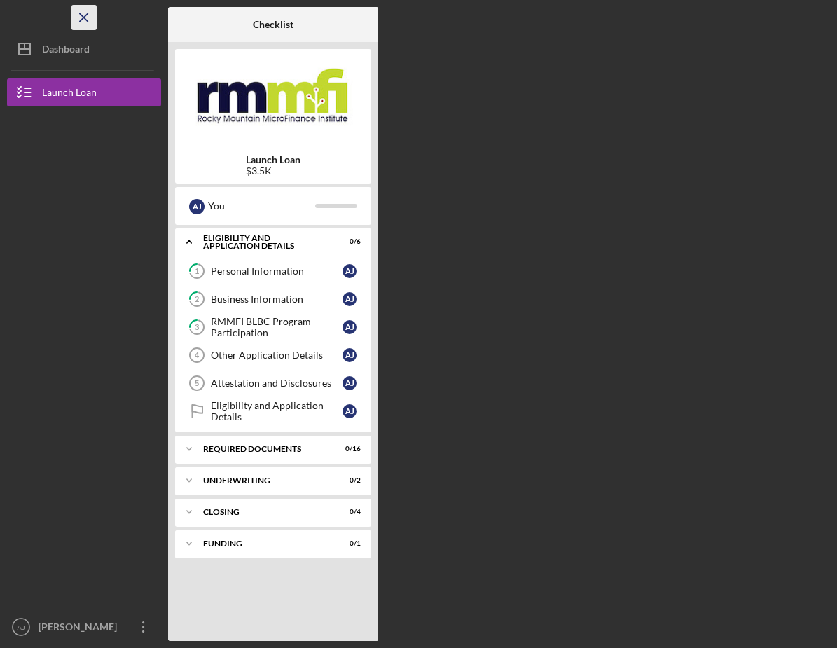
click at [79, 17] on icon "Icon/Menu Close" at bounding box center [85, 18] width 32 height 32
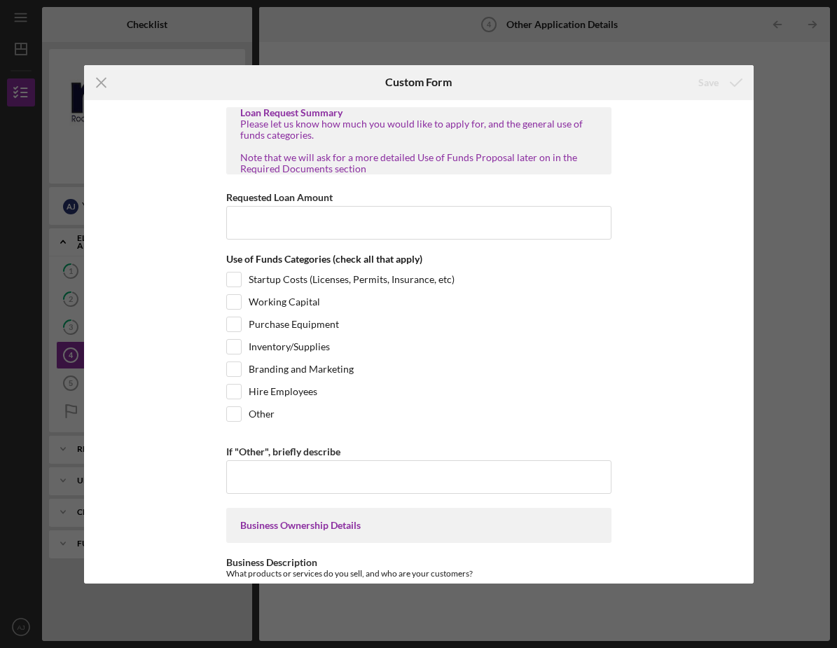
click at [97, 83] on icon "Icon/Menu Close" at bounding box center [101, 82] width 35 height 35
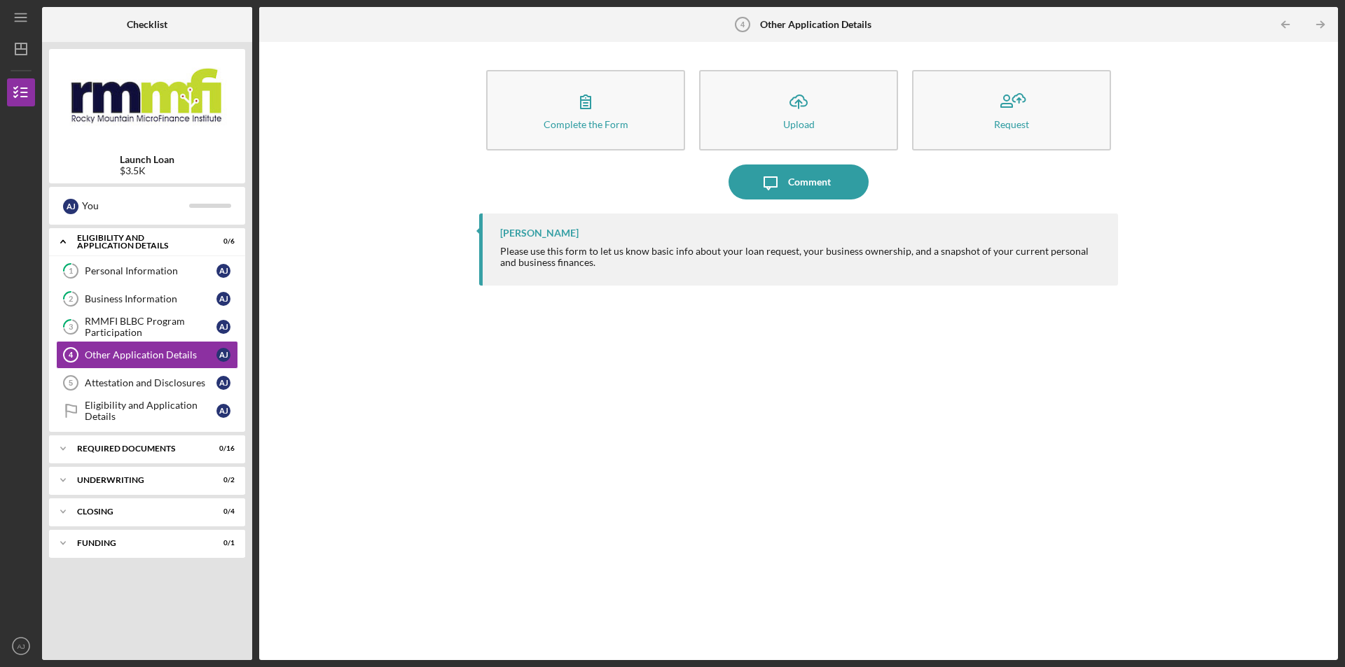
click at [788, 29] on b "Other Application Details" at bounding box center [815, 24] width 111 height 11
click at [24, 50] on icon "Icon/Dashboard" at bounding box center [21, 49] width 35 height 35
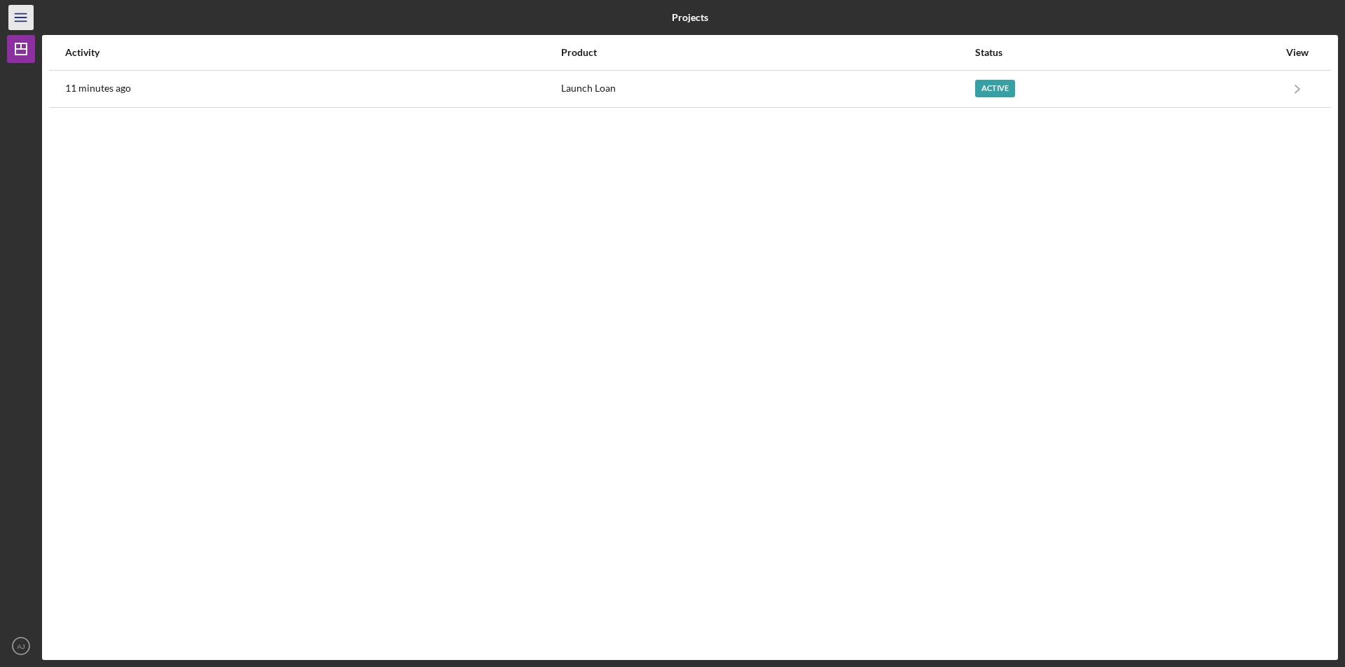
click at [26, 22] on icon "Icon/Menu" at bounding box center [22, 18] width 32 height 32
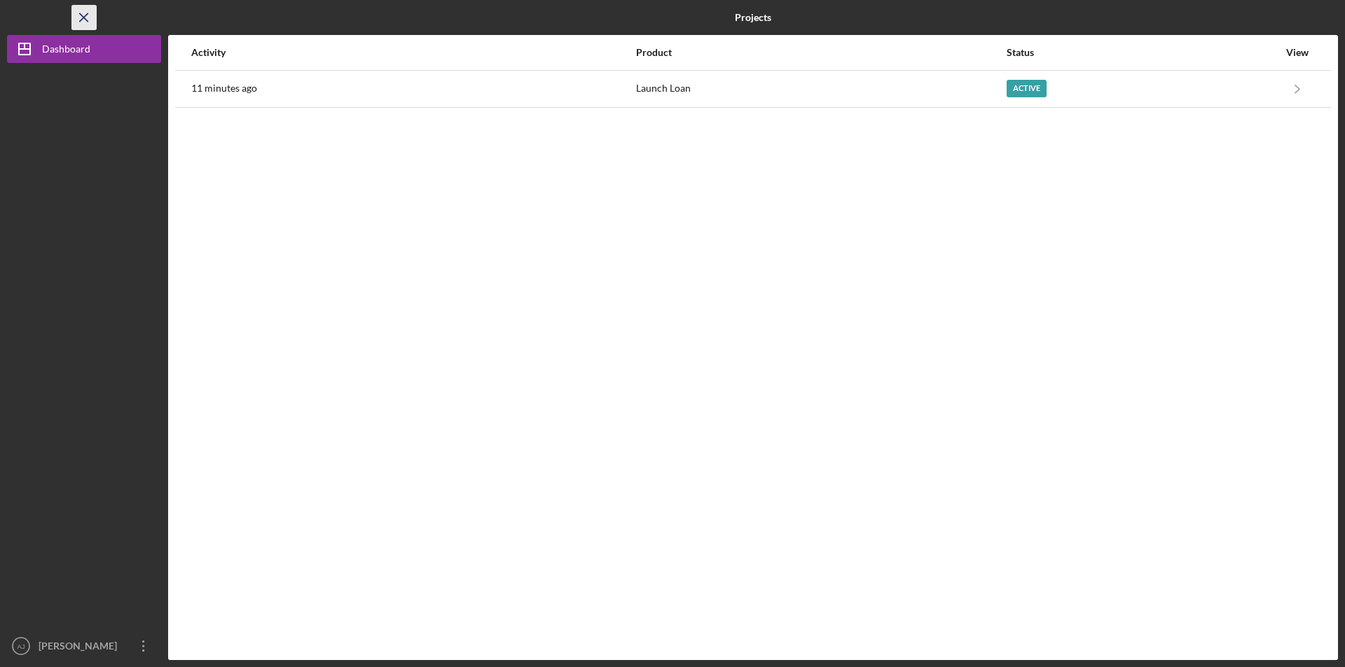
click at [80, 18] on icon "Icon/Menu Close" at bounding box center [85, 18] width 32 height 32
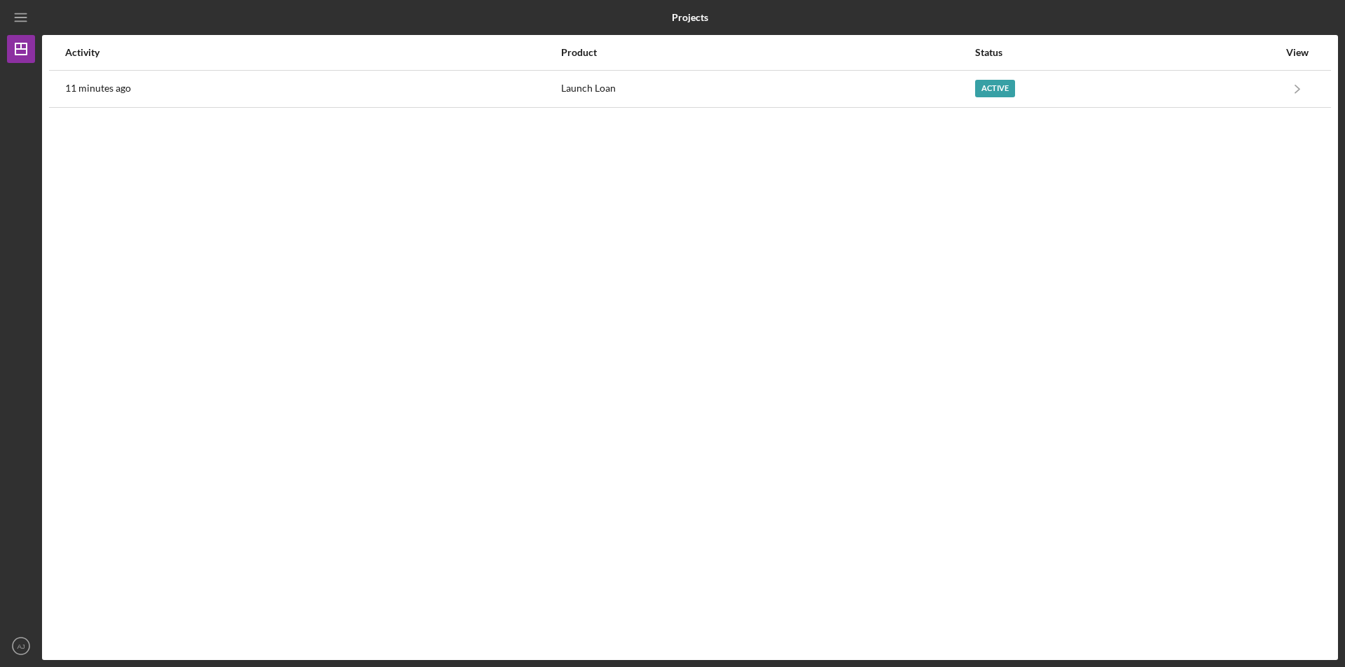
click at [734, 1] on div "Projects" at bounding box center [690, 17] width 432 height 35
click at [32, 18] on icon "Icon/Menu" at bounding box center [22, 18] width 32 height 32
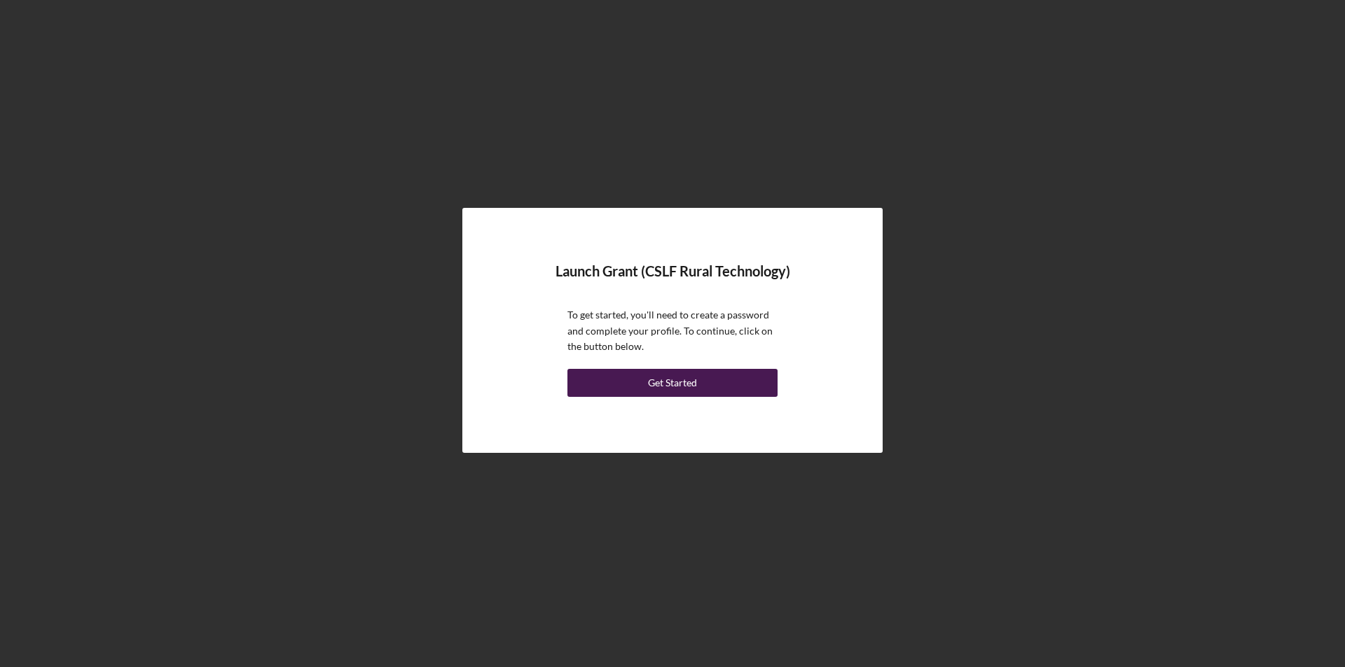
click at [623, 382] on button "Get Started" at bounding box center [672, 383] width 210 height 28
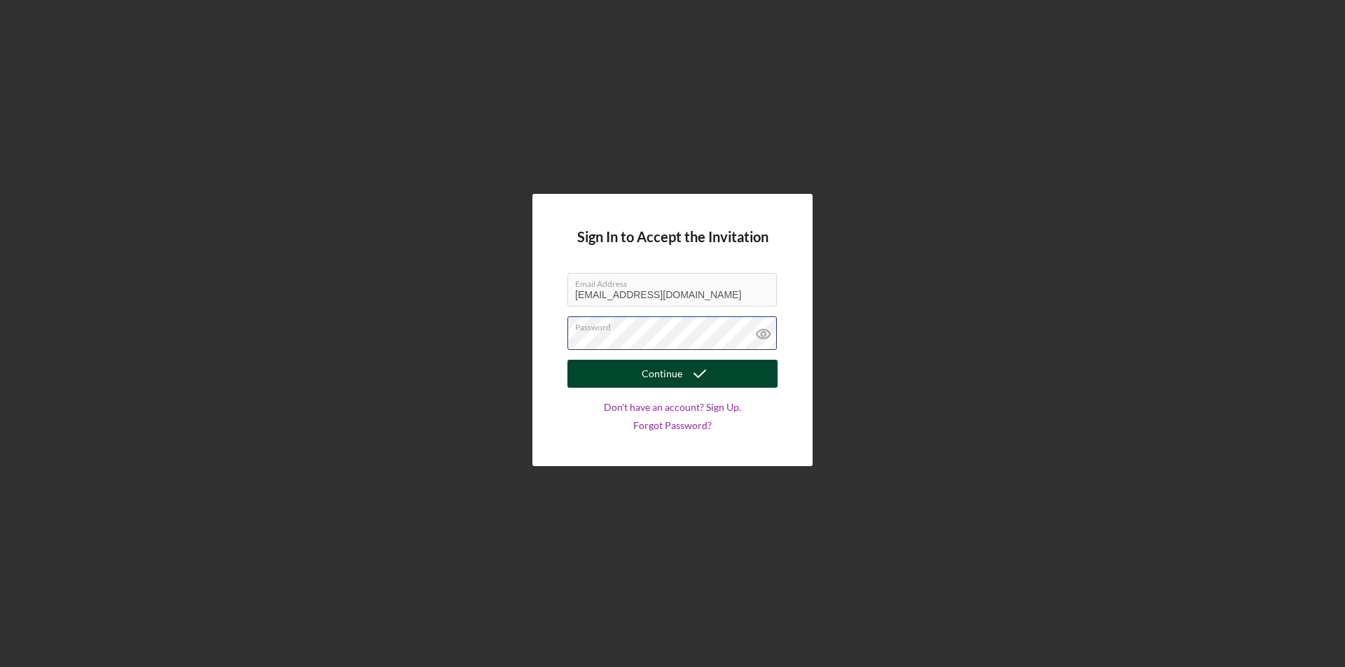
click at [651, 331] on div "Password" at bounding box center [672, 334] width 210 height 35
click at [567, 360] on button "Continue" at bounding box center [672, 374] width 210 height 28
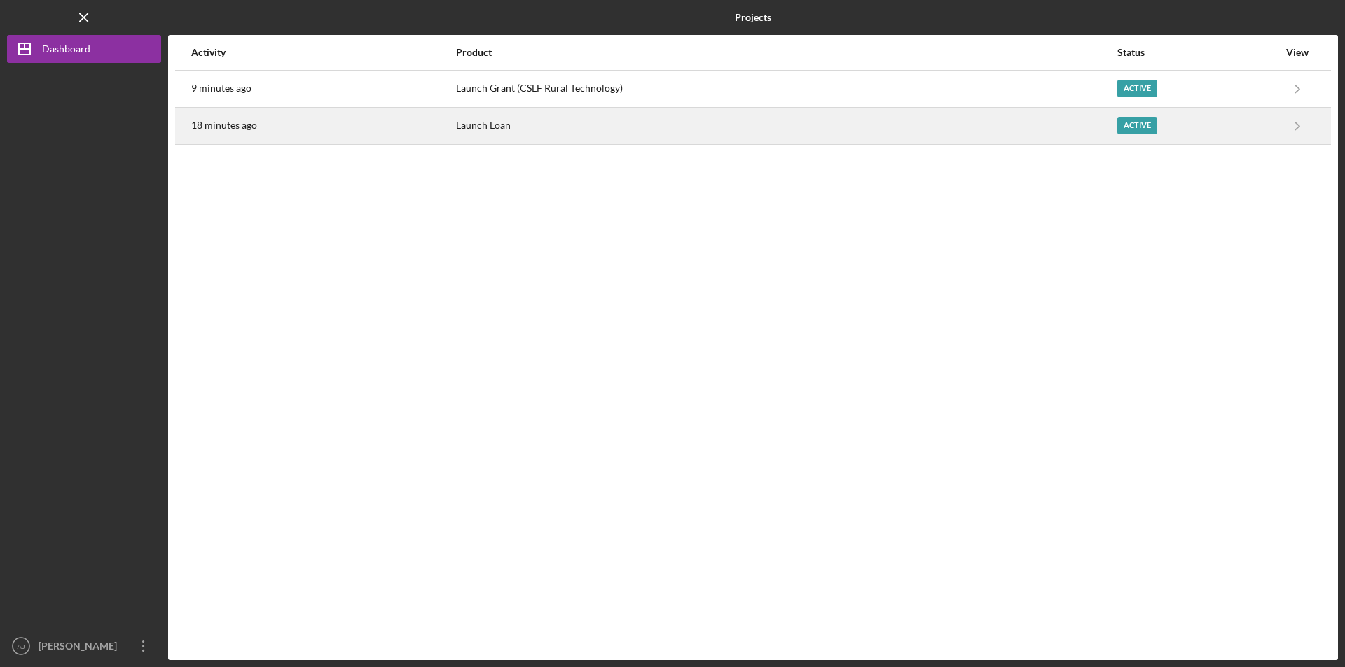
click at [511, 128] on div "Launch Loan" at bounding box center [786, 126] width 660 height 35
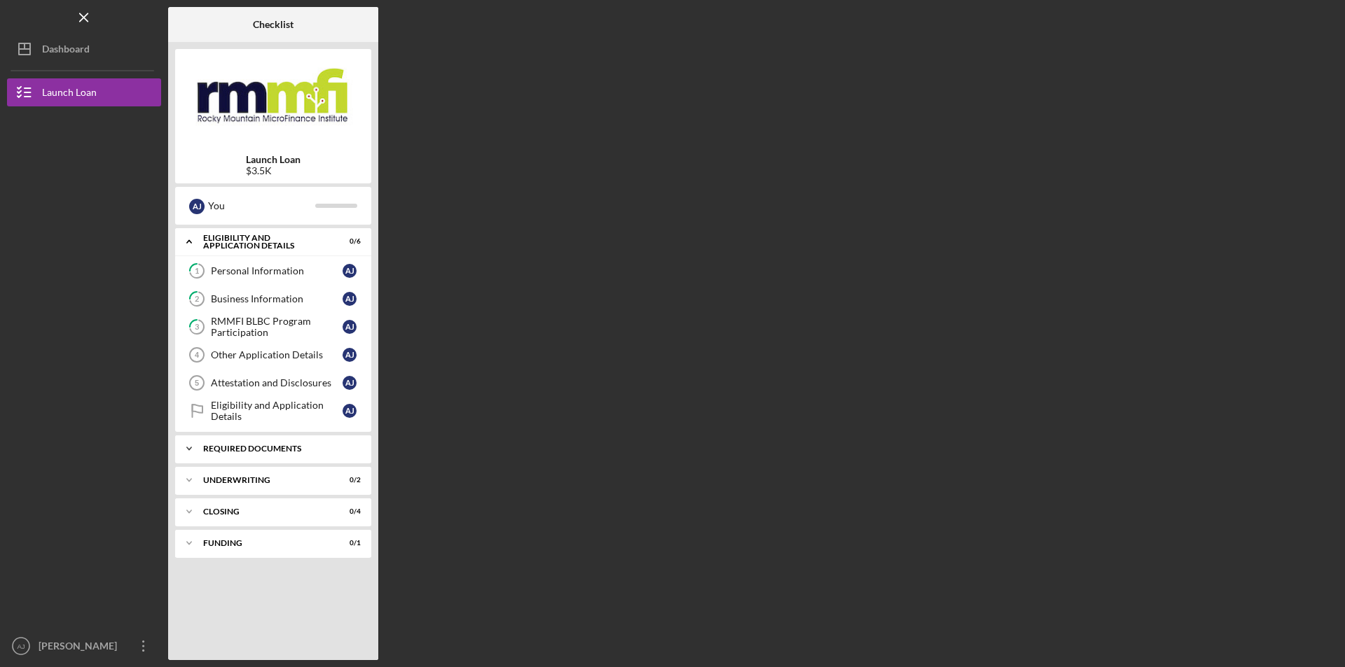
click at [234, 447] on div "Required Documents" at bounding box center [278, 449] width 151 height 8
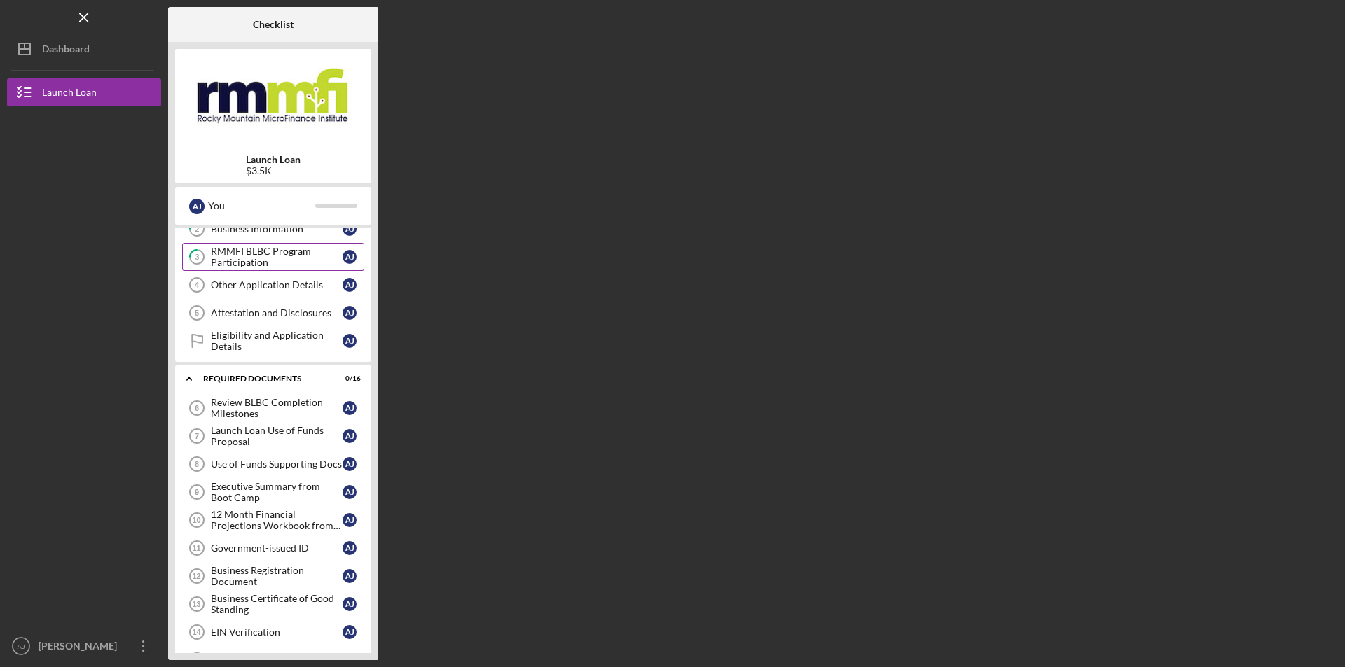
scroll to position [140, 0]
